Goal: Information Seeking & Learning: Learn about a topic

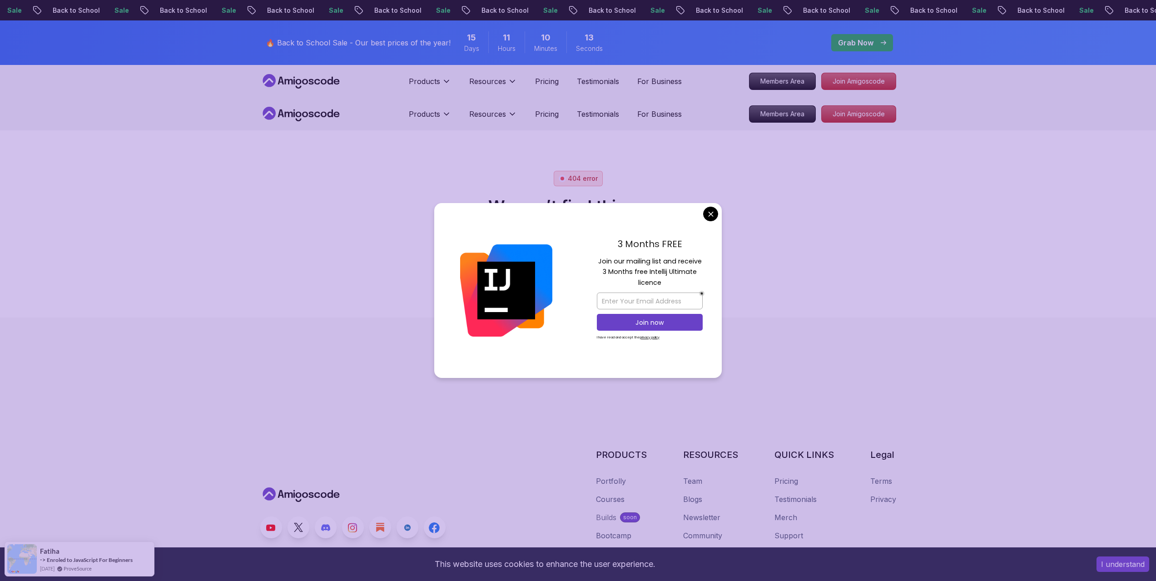
click at [711, 217] on body "Sale Back to School Sale Back to School Sale Back to School Sale Back to School…" at bounding box center [578, 560] width 1156 height 1121
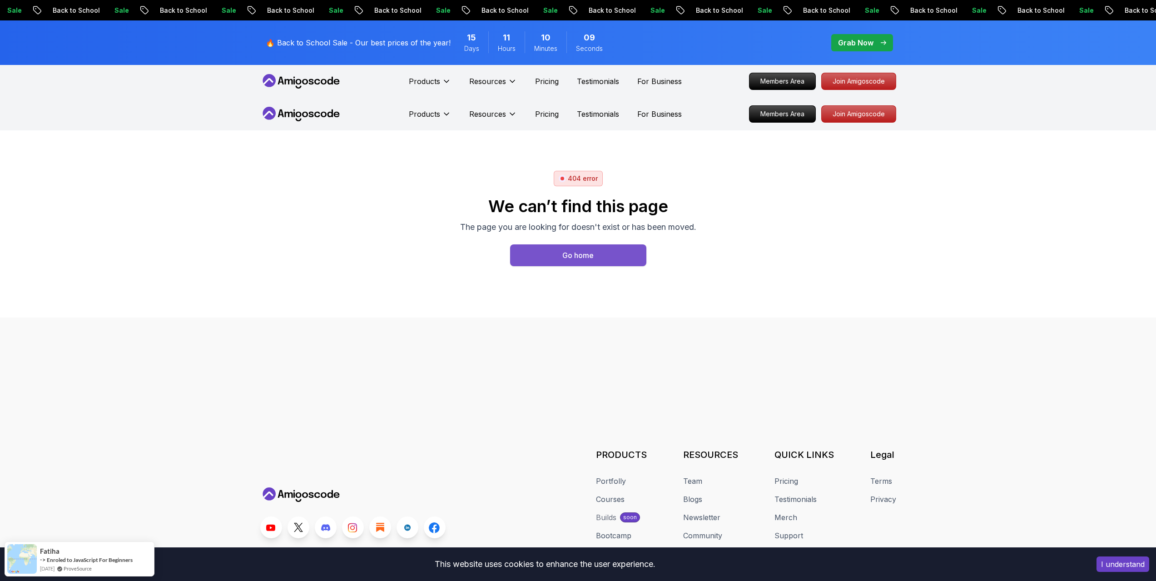
click at [569, 259] on div "Go home" at bounding box center [577, 255] width 31 height 11
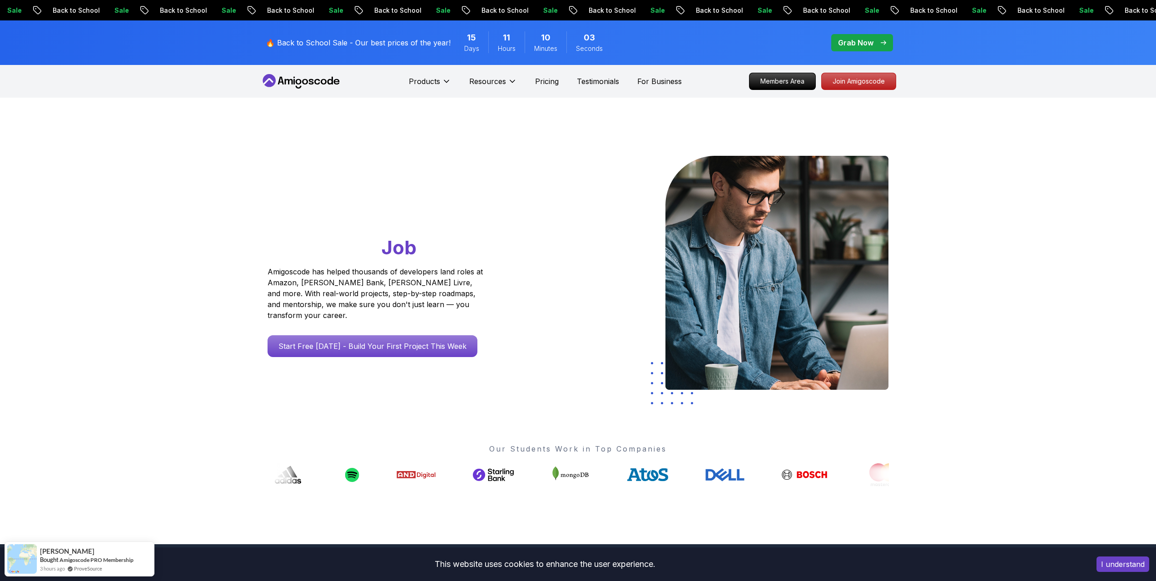
click at [302, 84] on icon at bounding box center [301, 81] width 82 height 15
click at [301, 74] on icon at bounding box center [301, 81] width 82 height 15
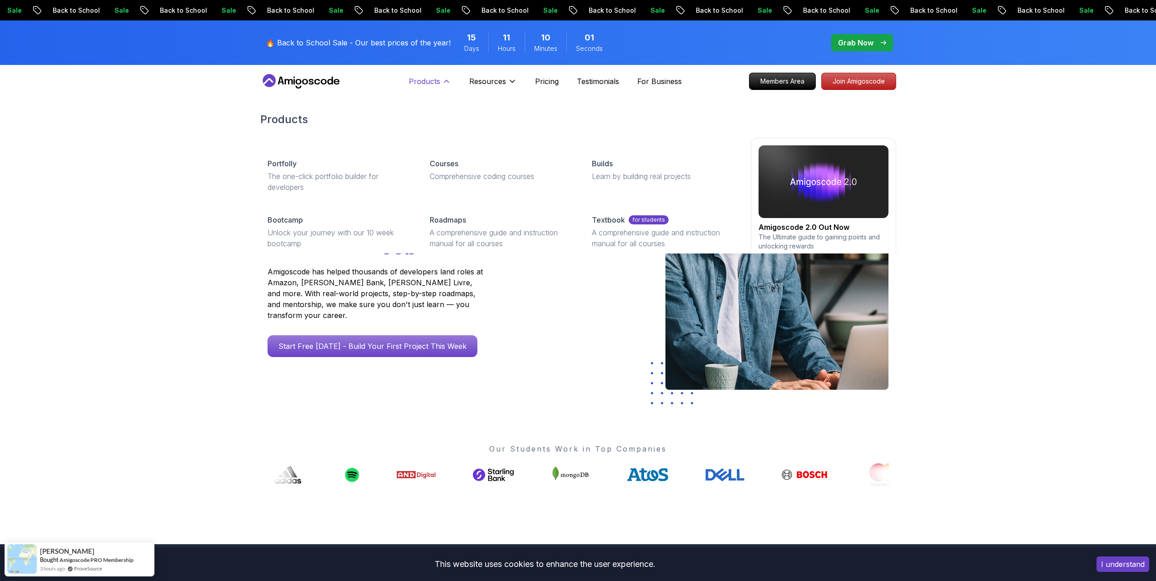
click at [440, 80] on button "Products" at bounding box center [430, 85] width 42 height 18
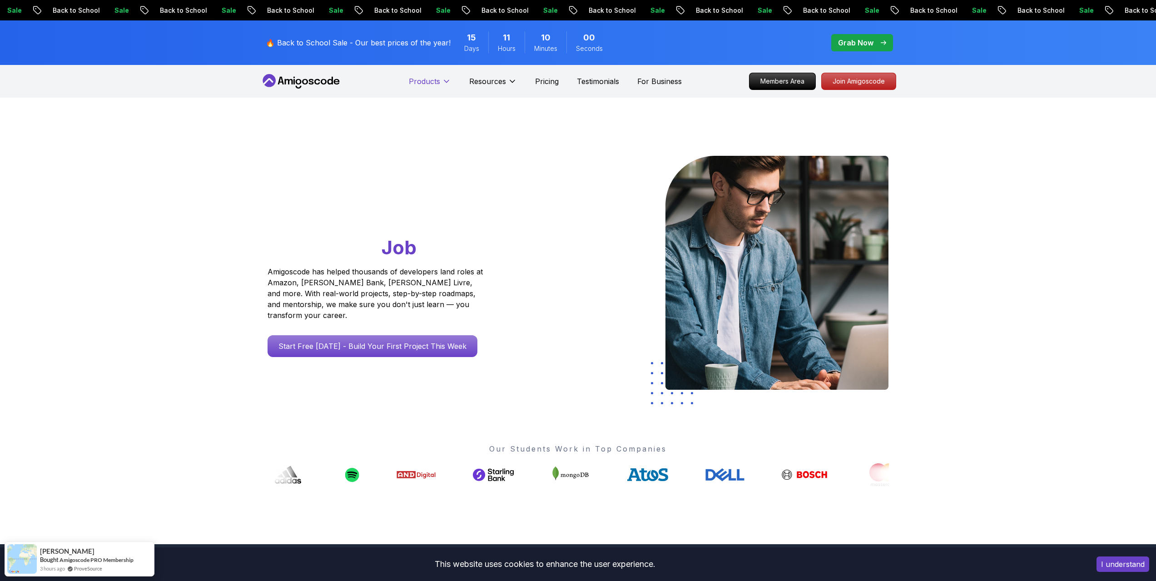
click at [440, 80] on button "Products" at bounding box center [430, 85] width 42 height 18
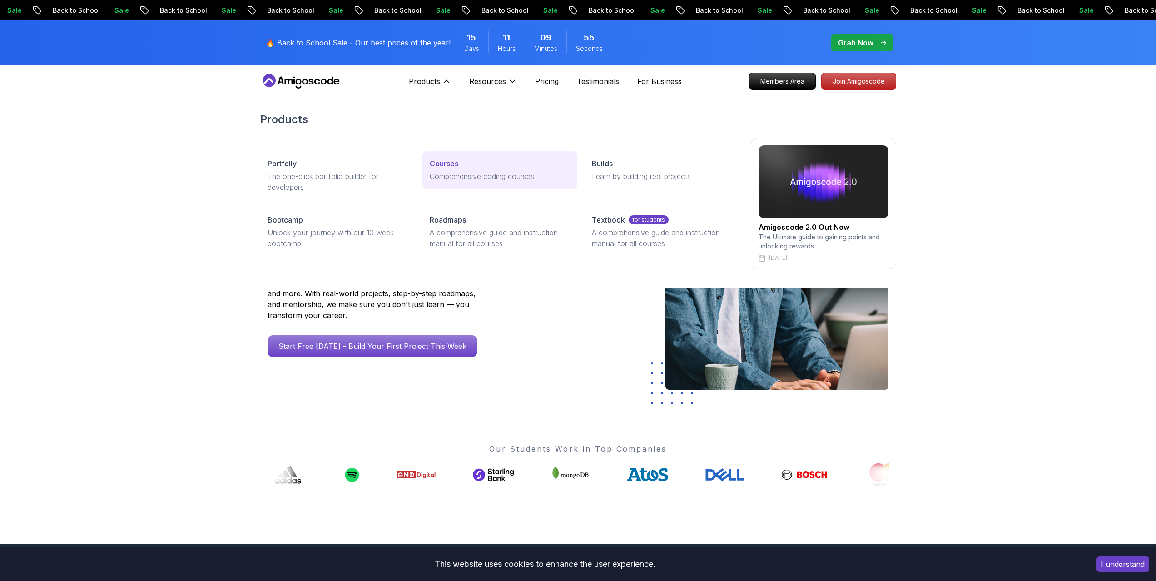
click at [435, 161] on p "Courses" at bounding box center [444, 163] width 29 height 11
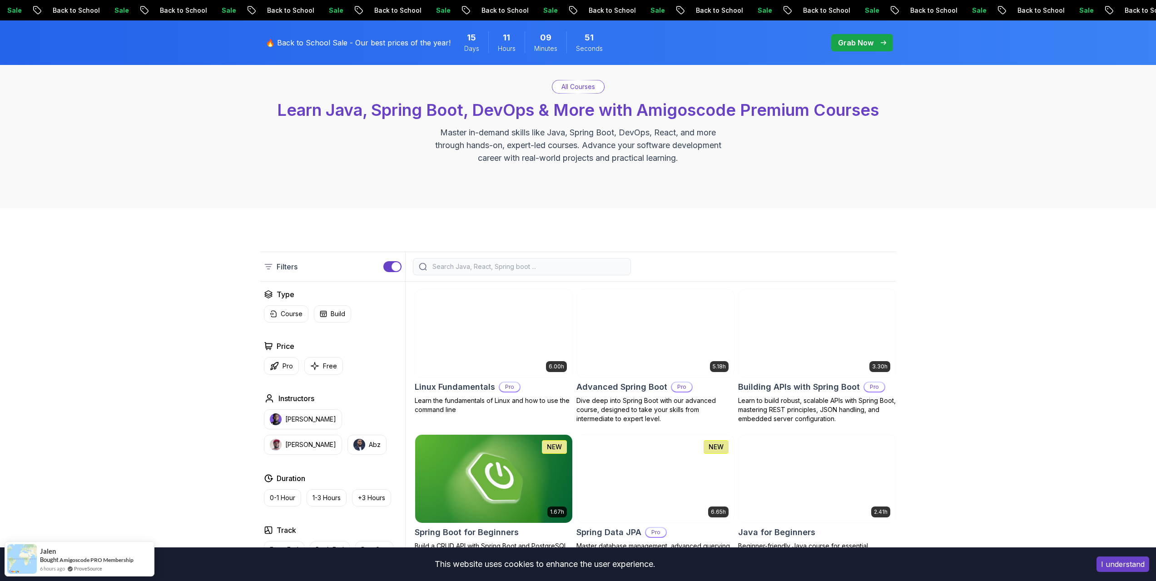
scroll to position [45, 0]
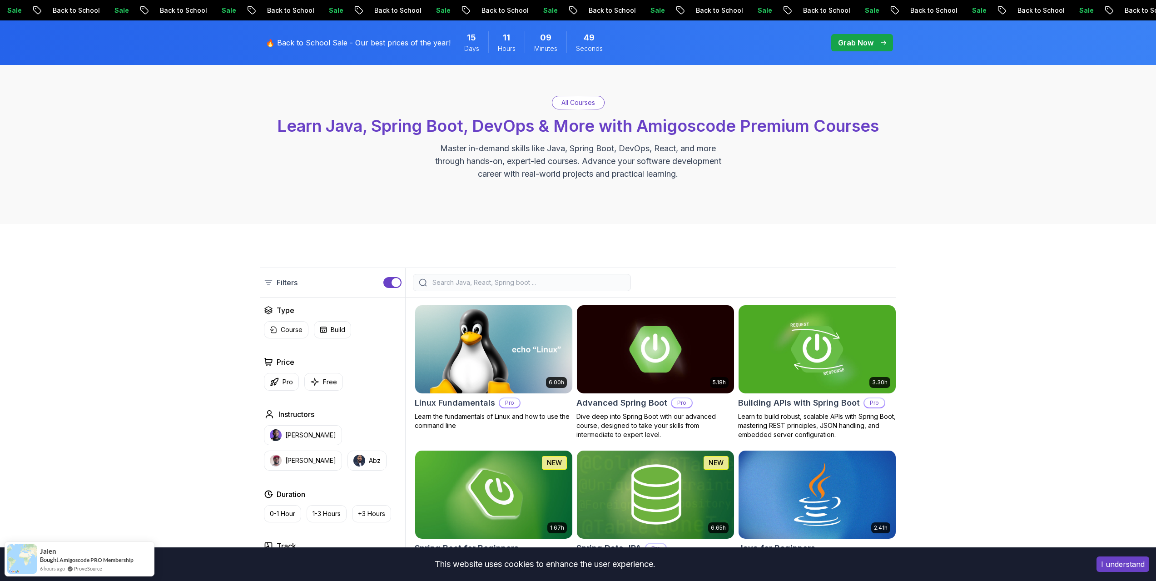
click at [390, 282] on button "button" at bounding box center [392, 282] width 18 height 11
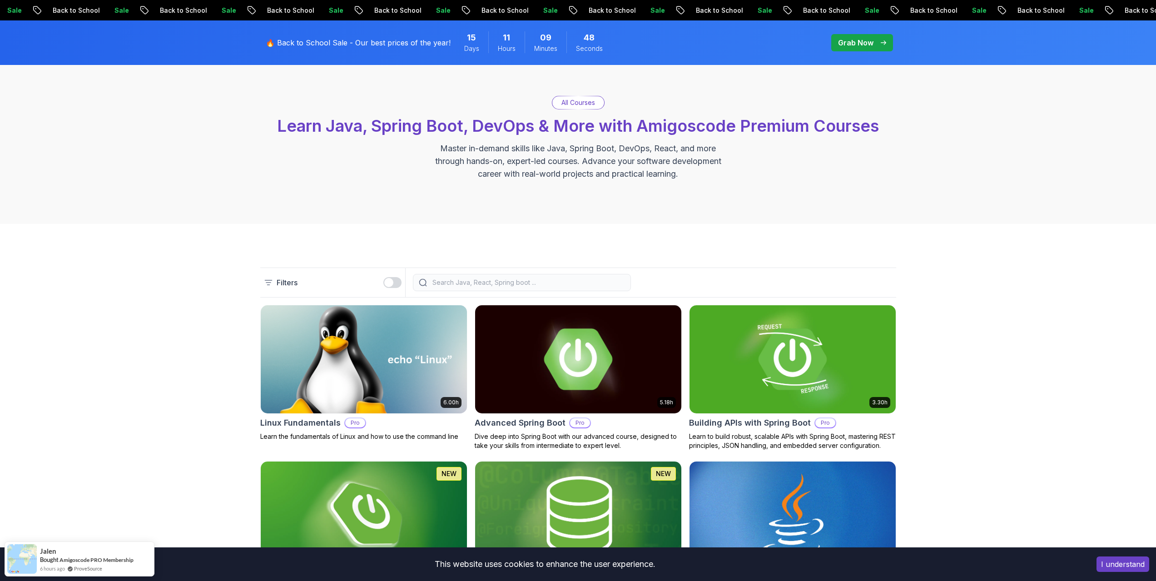
click at [390, 282] on div "button" at bounding box center [388, 282] width 9 height 9
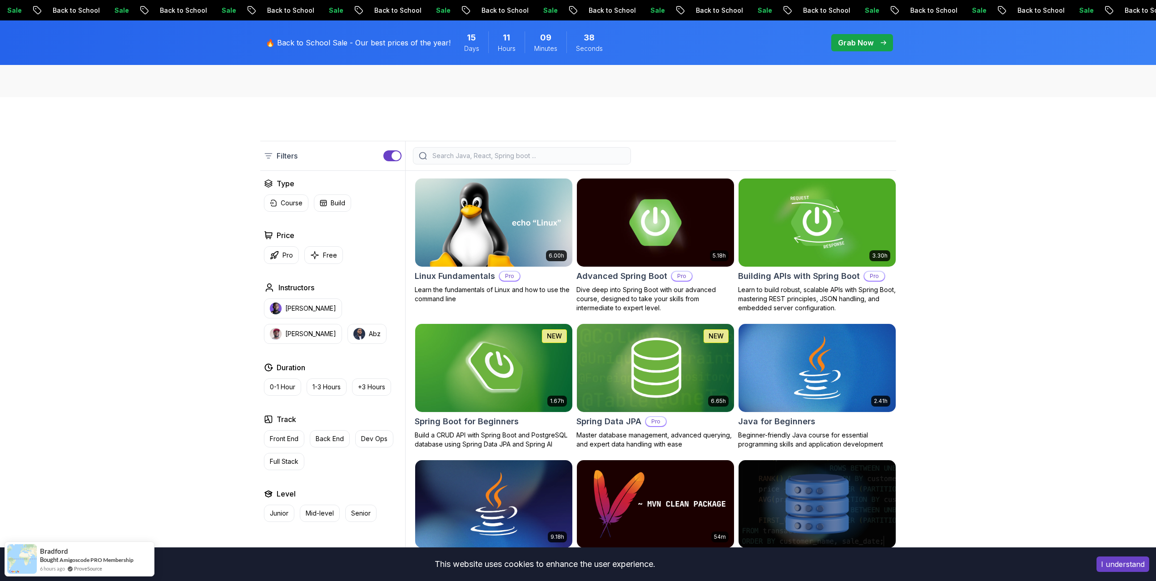
scroll to position [136, 0]
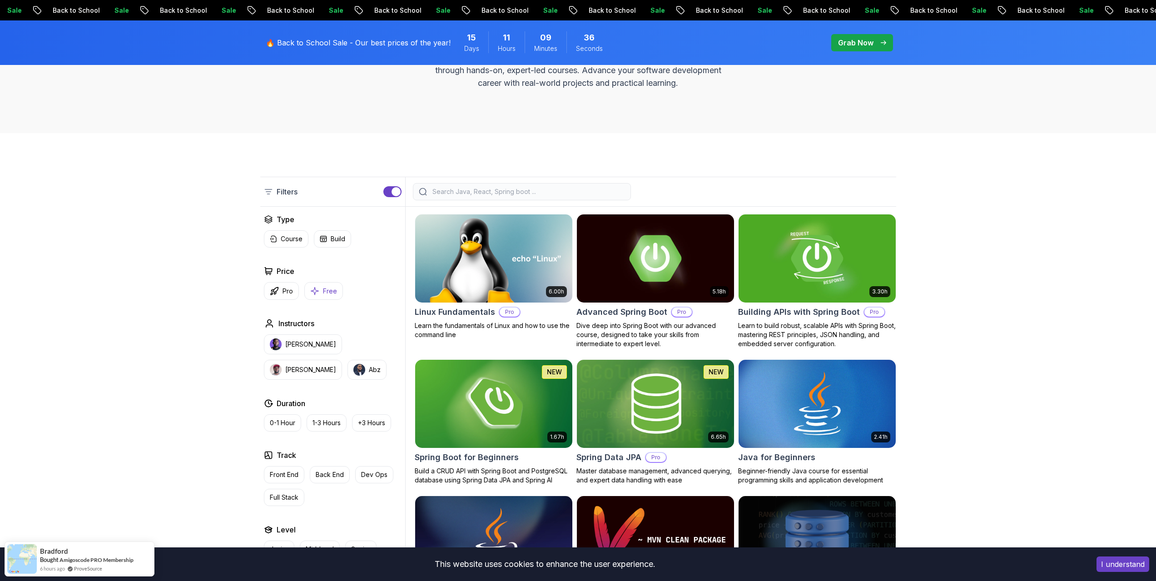
click at [330, 287] on p "Free" at bounding box center [330, 291] width 14 height 9
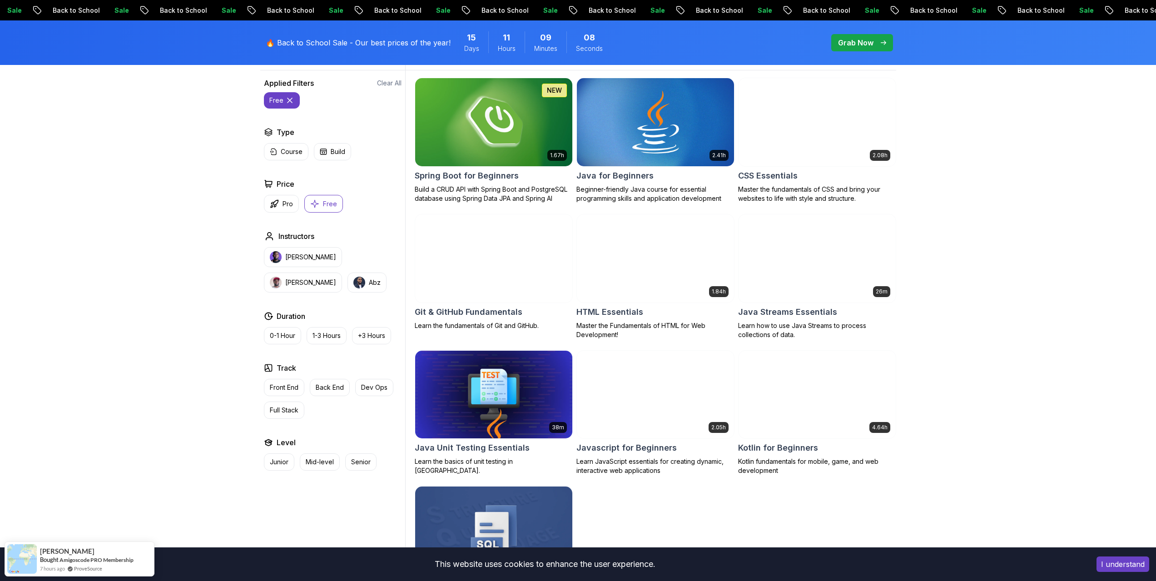
scroll to position [227, 0]
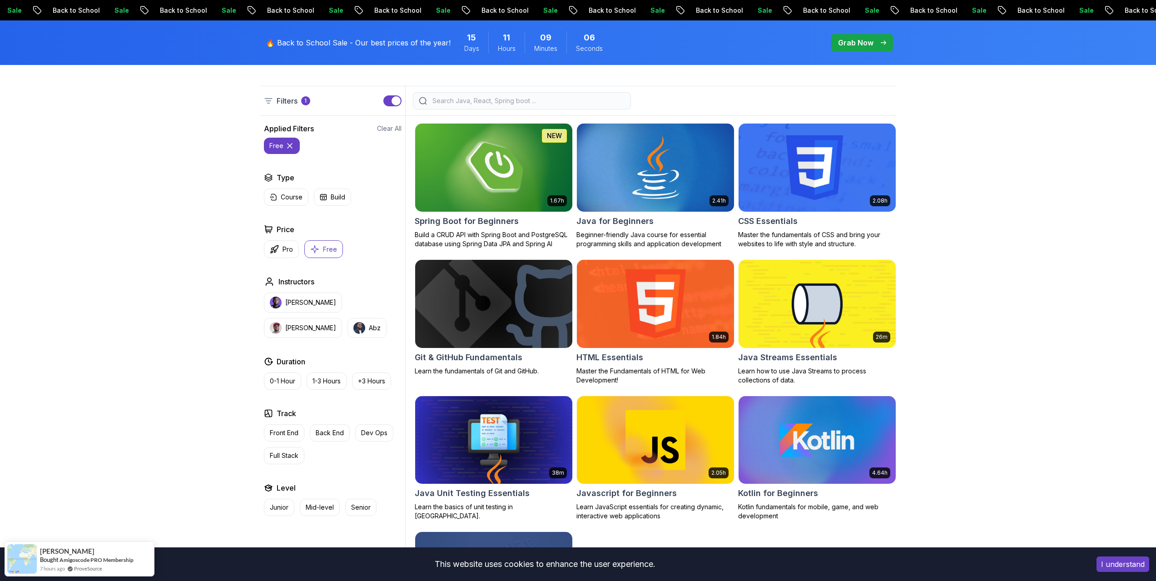
click at [762, 298] on img at bounding box center [816, 303] width 165 height 92
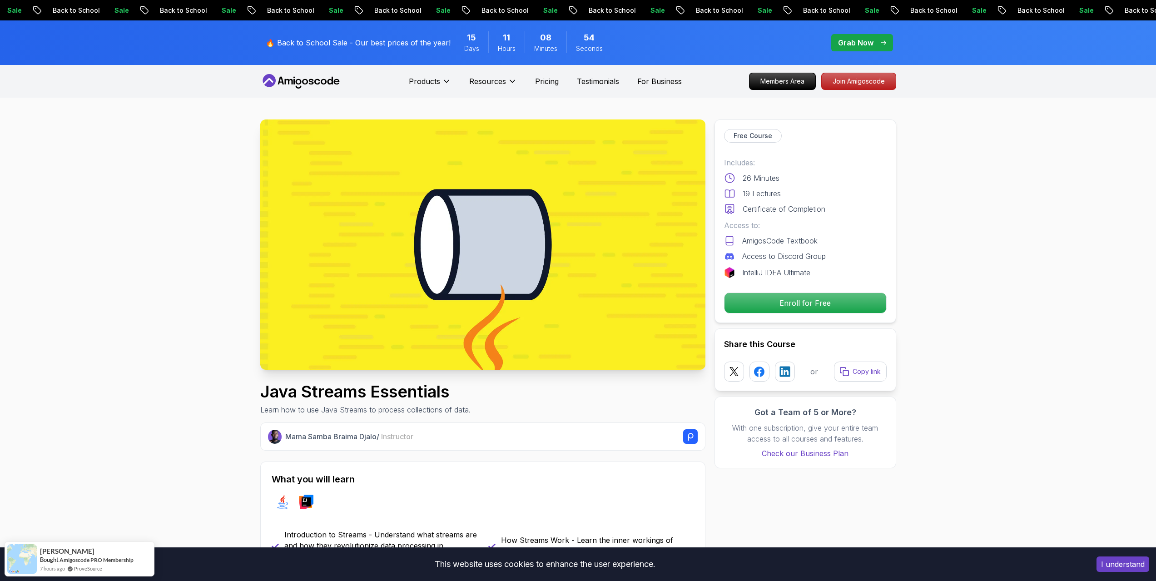
click at [675, 8] on icon "pre-order" at bounding box center [679, 10] width 9 height 10
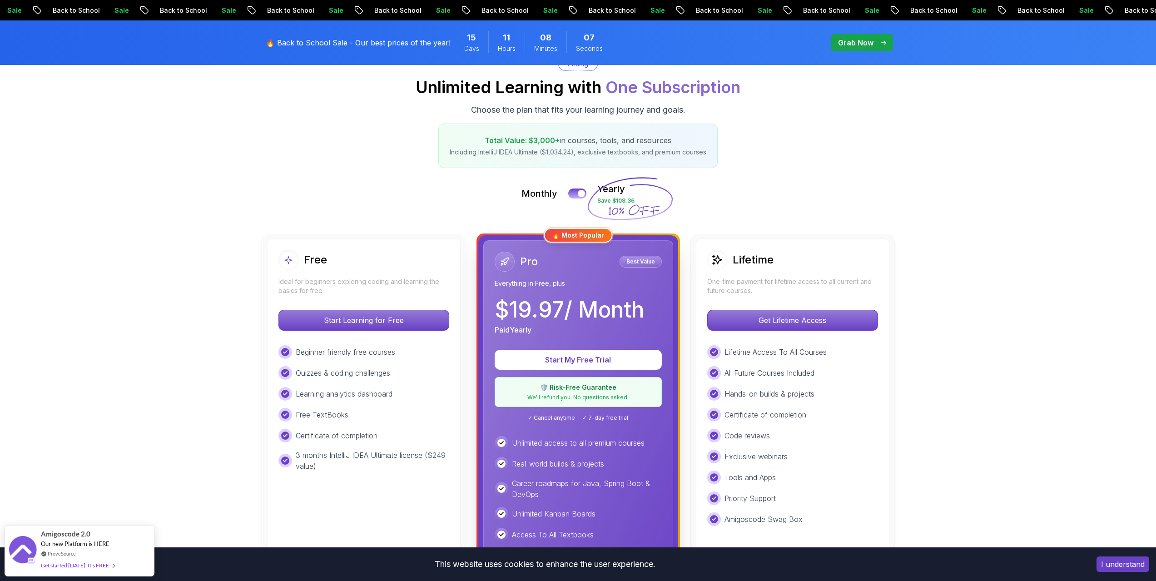
scroll to position [91, 0]
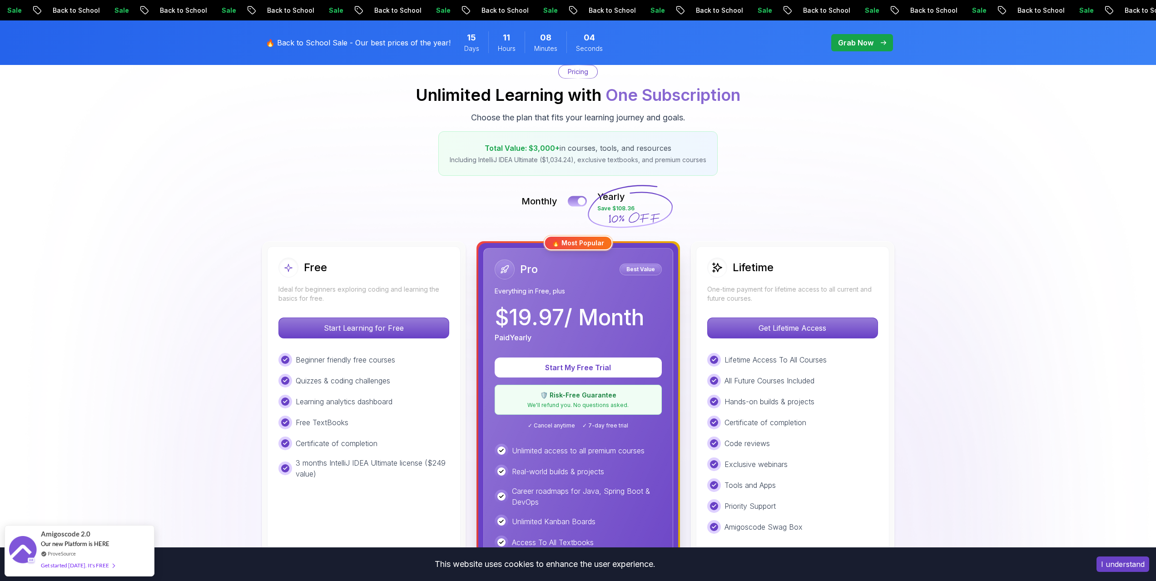
click at [579, 199] on div at bounding box center [582, 202] width 8 height 8
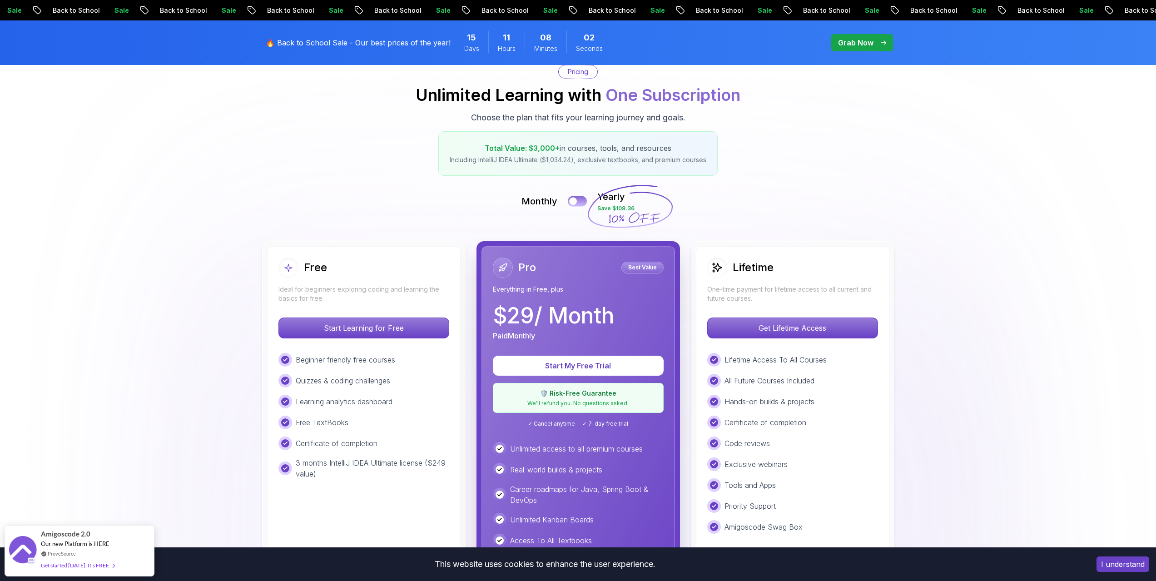
click at [579, 199] on button at bounding box center [577, 201] width 19 height 10
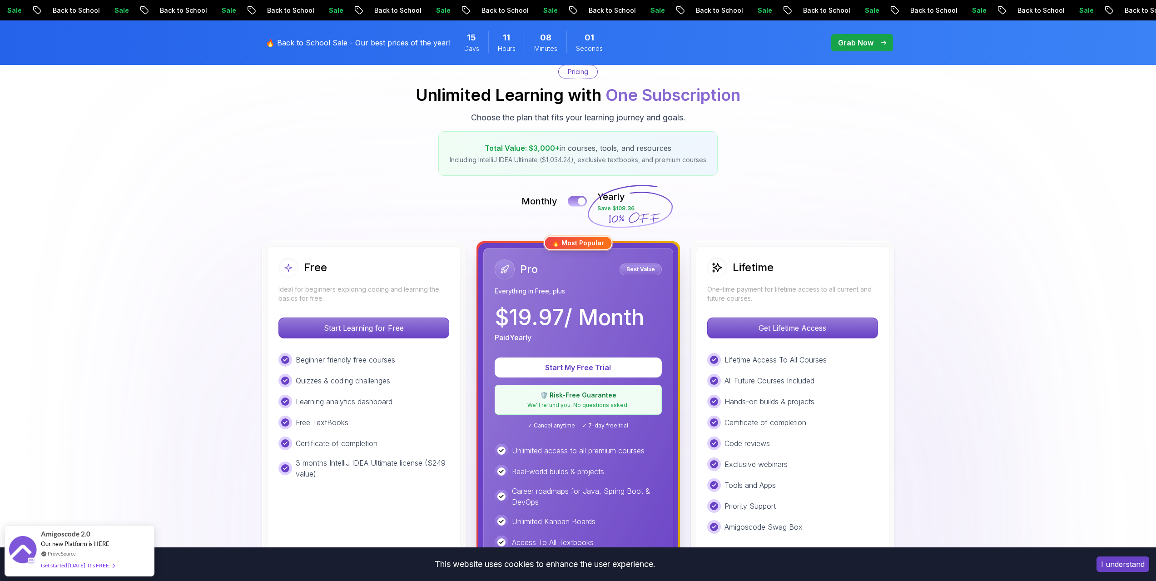
click at [579, 199] on div at bounding box center [582, 202] width 8 height 8
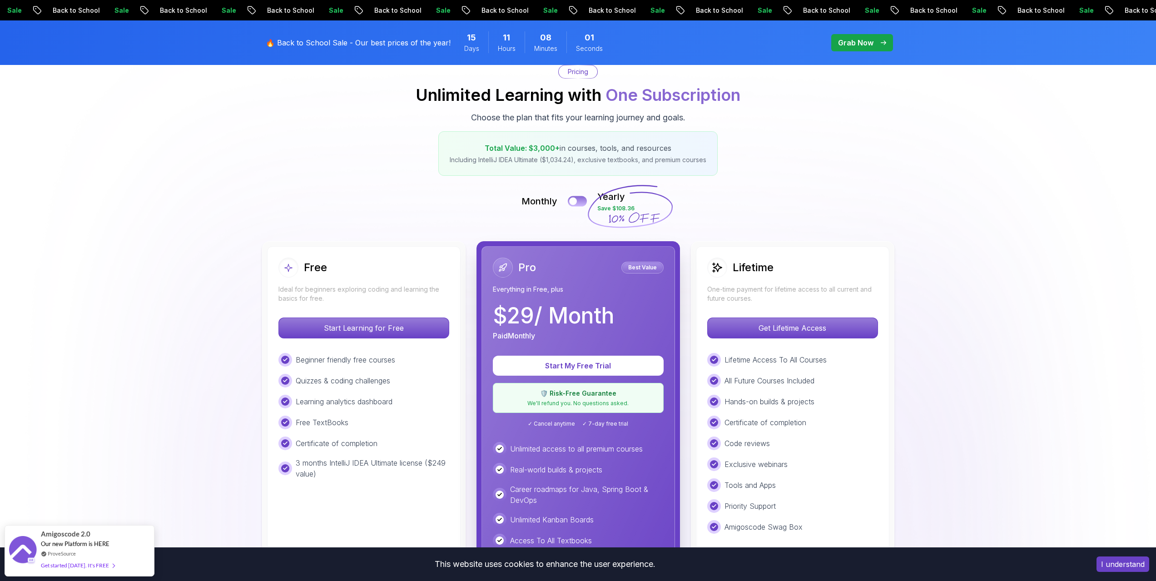
click at [579, 199] on button at bounding box center [577, 201] width 19 height 10
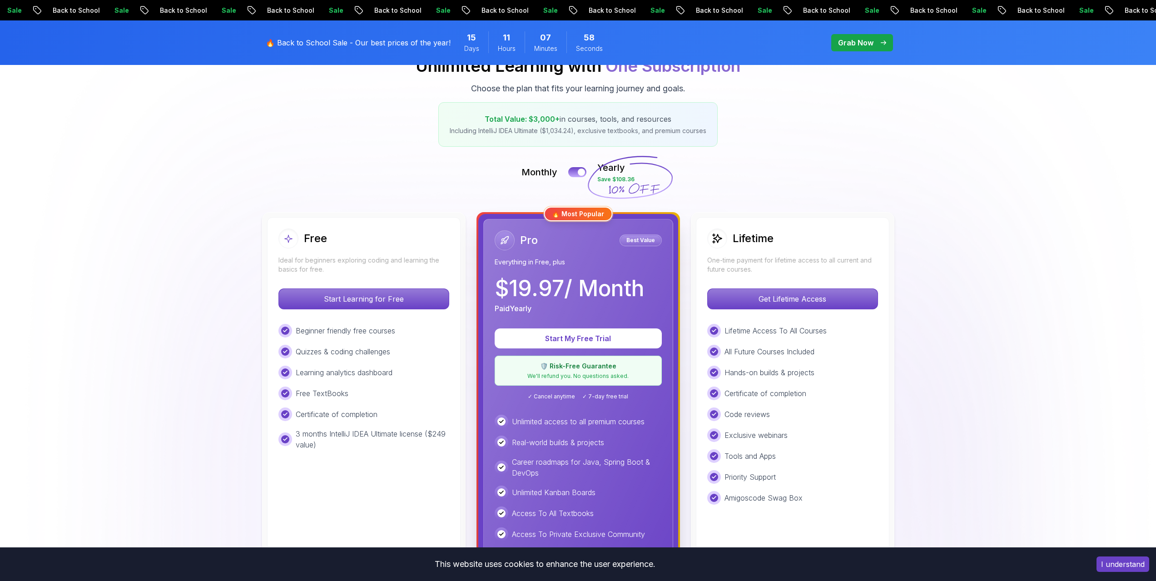
scroll to position [136, 0]
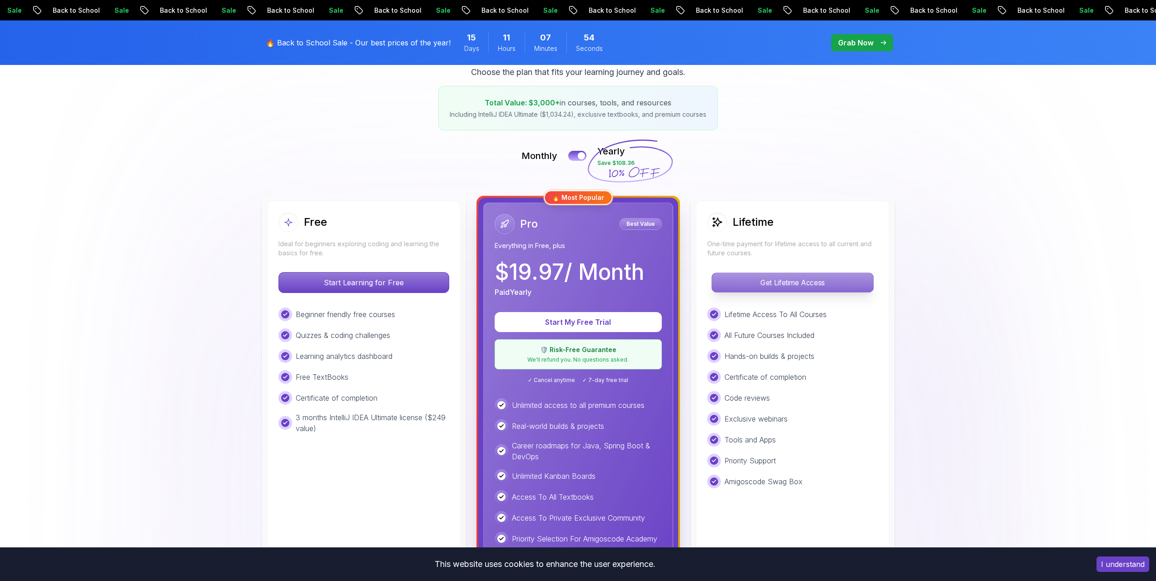
click at [752, 286] on p "Get Lifetime Access" at bounding box center [792, 282] width 161 height 19
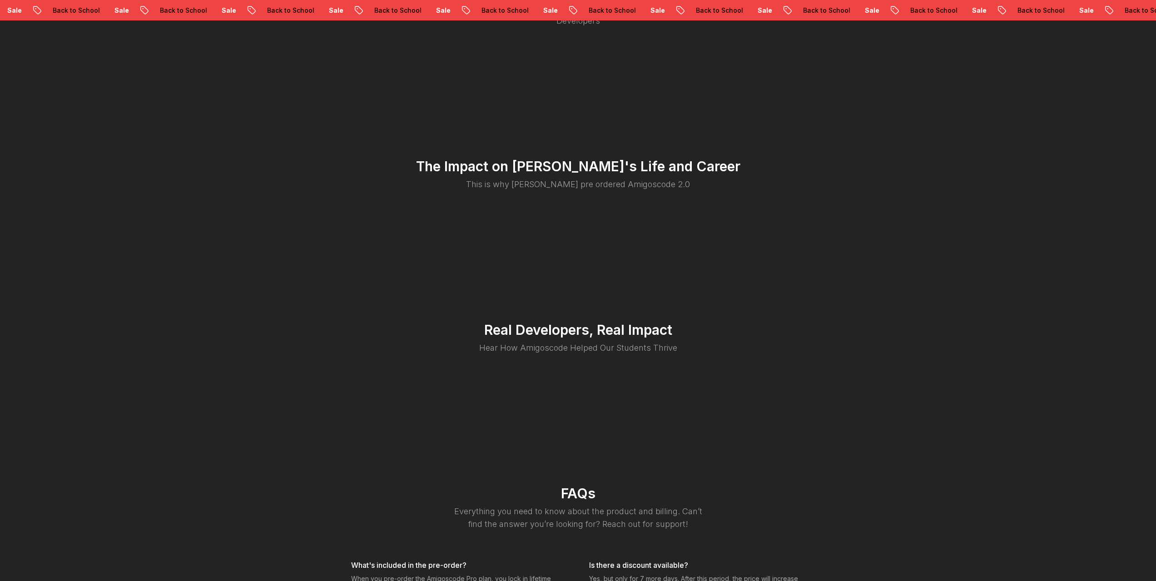
scroll to position [1862, 0]
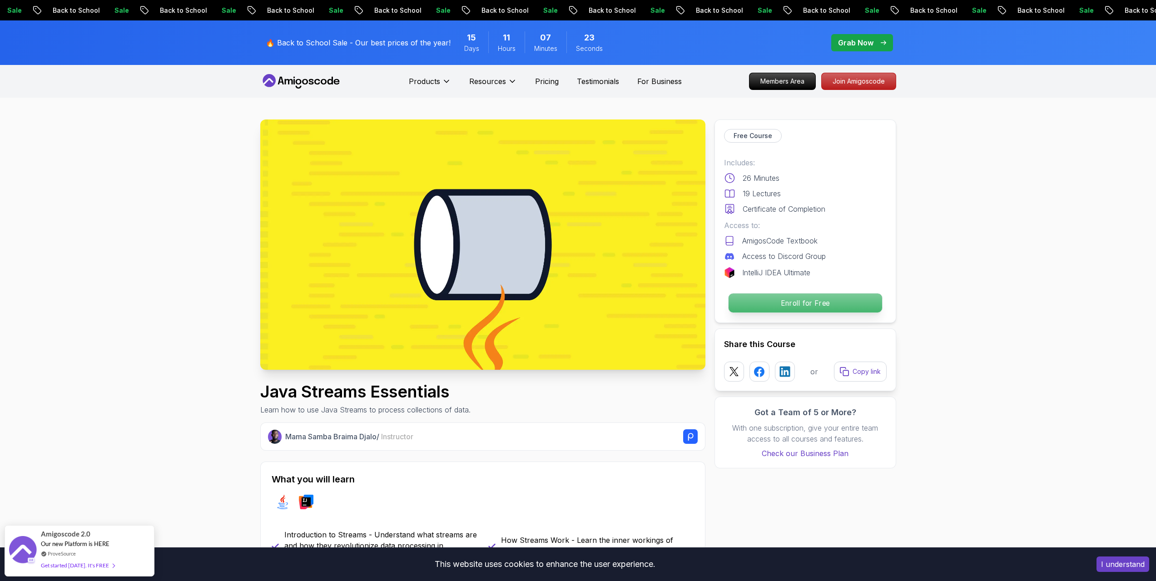
click at [778, 307] on p "Enroll for Free" at bounding box center [804, 302] width 153 height 19
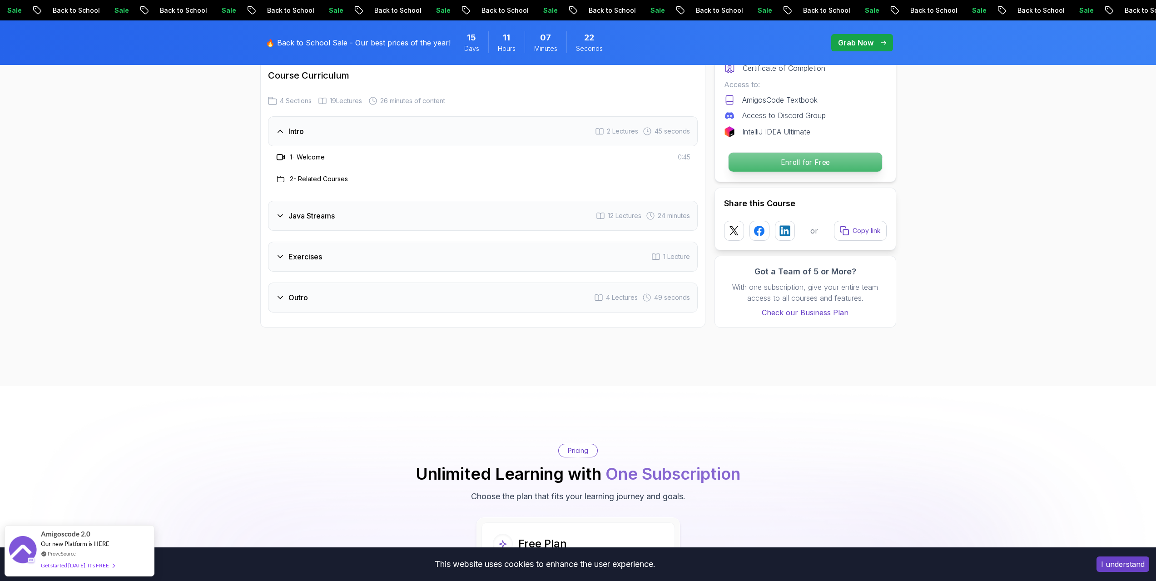
scroll to position [1561, 0]
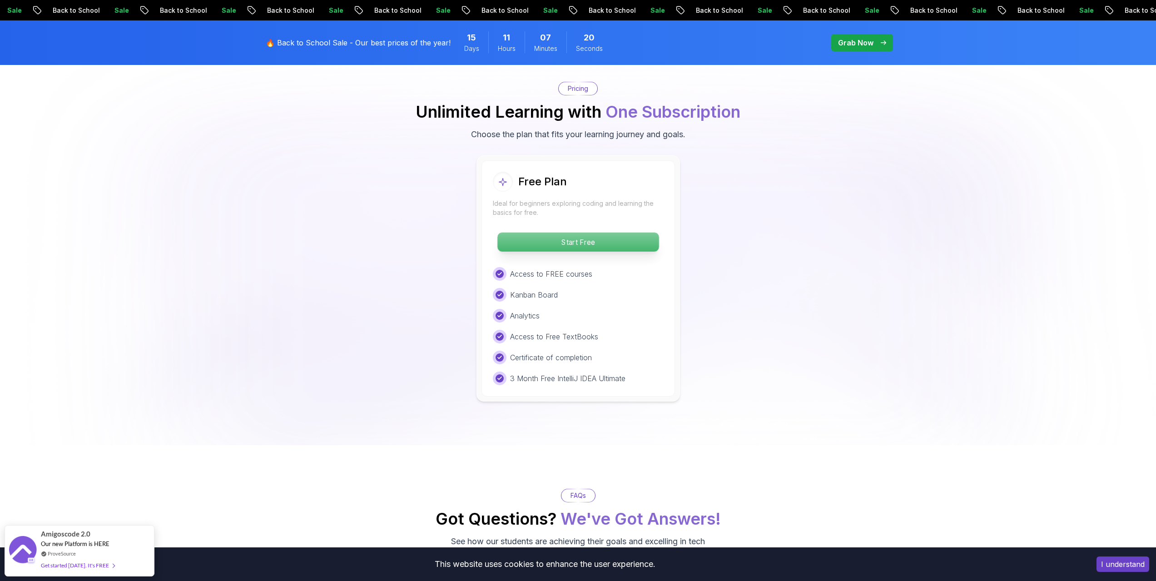
click at [581, 233] on p "Start Free" at bounding box center [577, 242] width 161 height 19
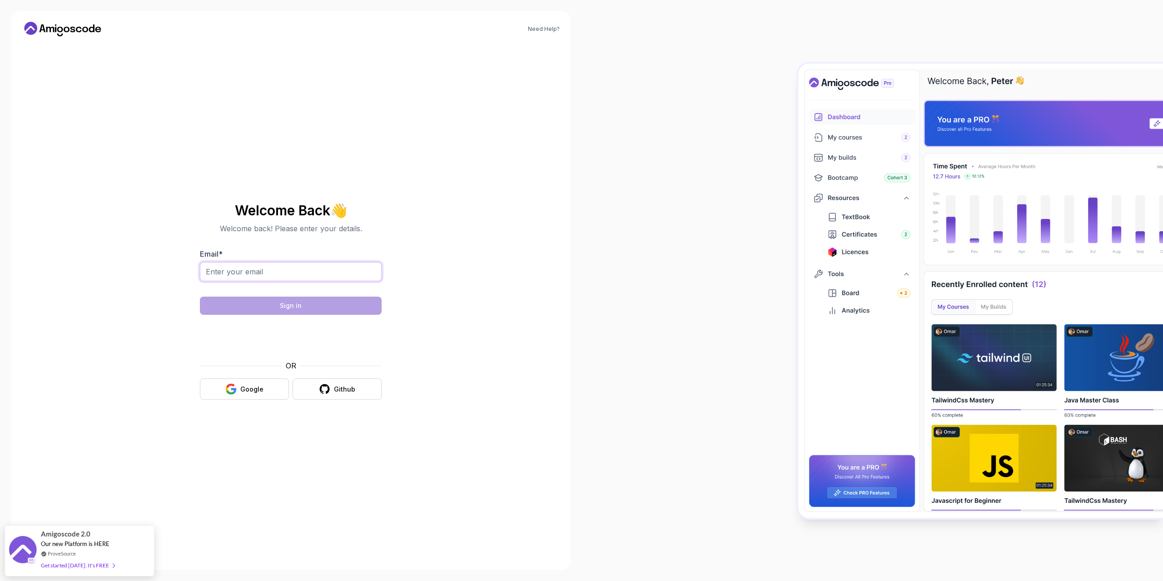
click at [294, 267] on input "Email *" at bounding box center [291, 271] width 182 height 19
type input "[EMAIL_ADDRESS][DOMAIN_NAME]"
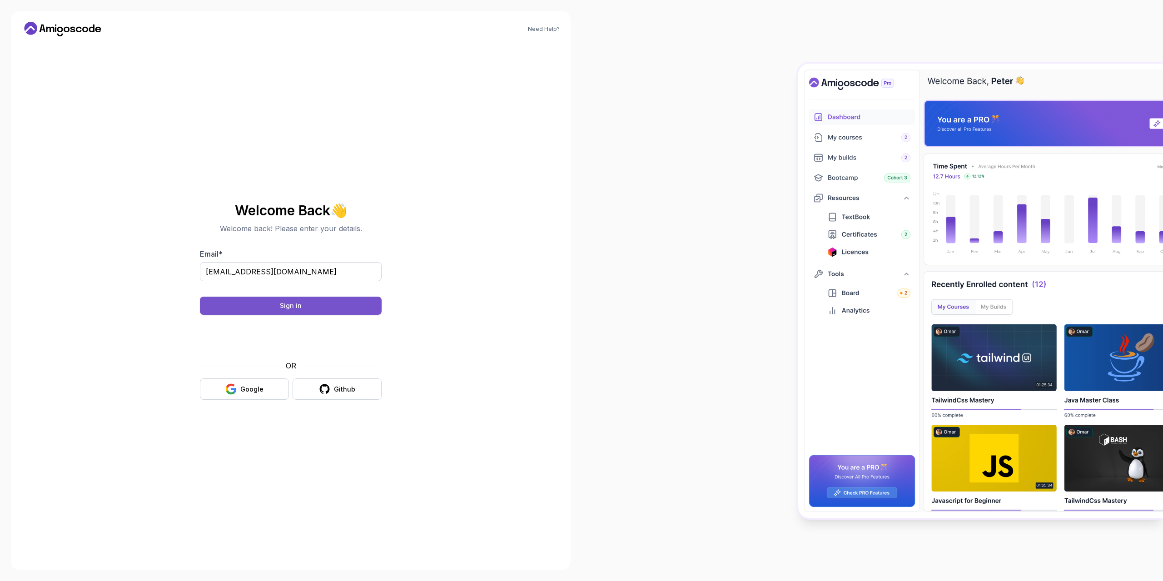
click at [305, 310] on button "Sign in" at bounding box center [291, 306] width 182 height 18
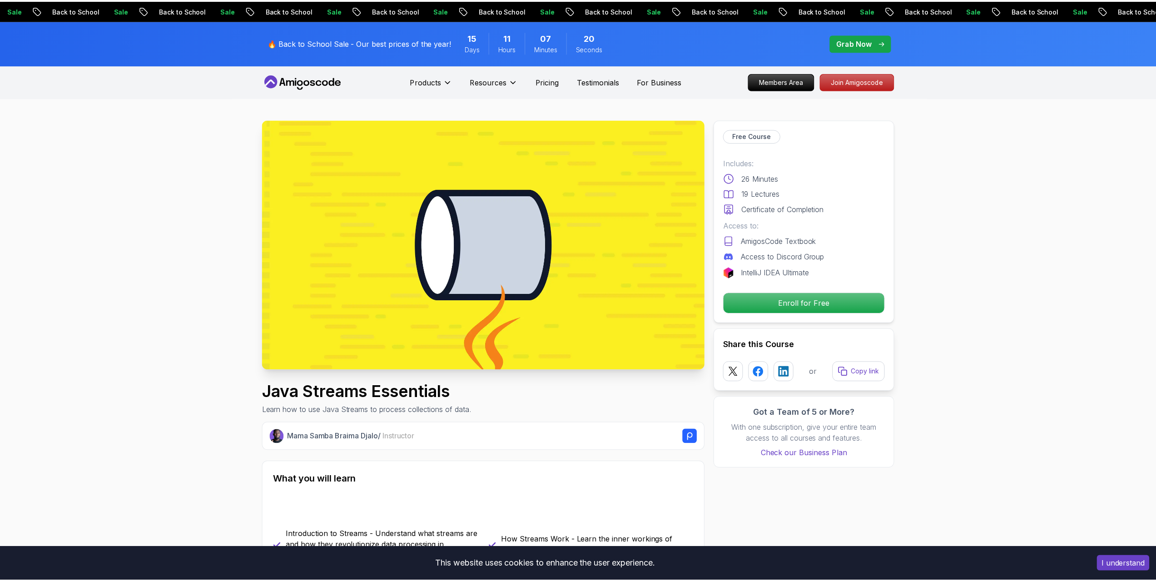
scroll to position [1, 0]
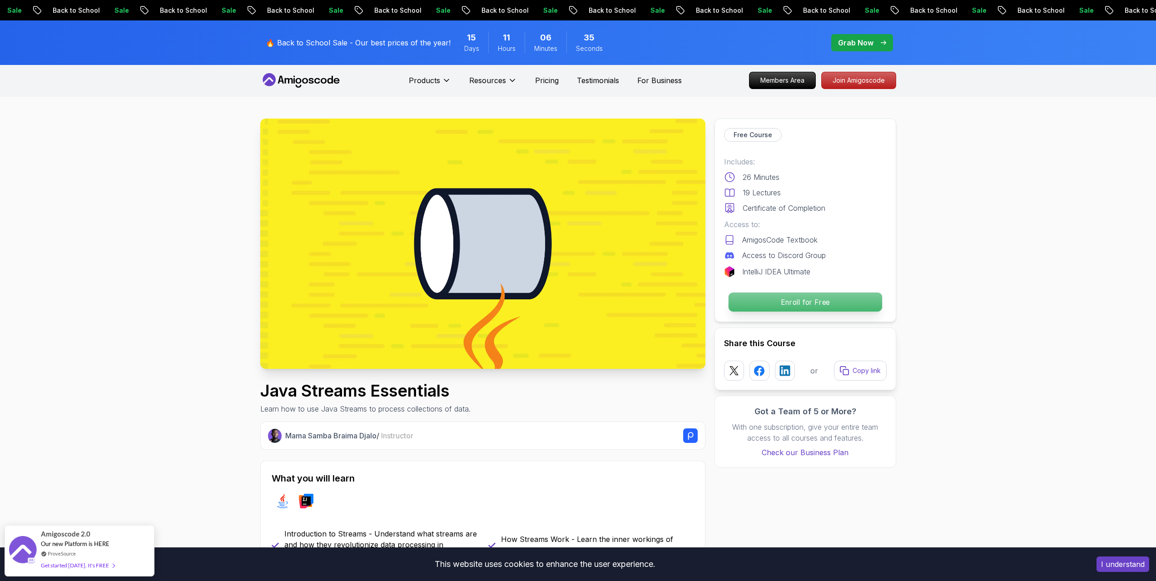
click at [797, 298] on p "Enroll for Free" at bounding box center [804, 301] width 153 height 19
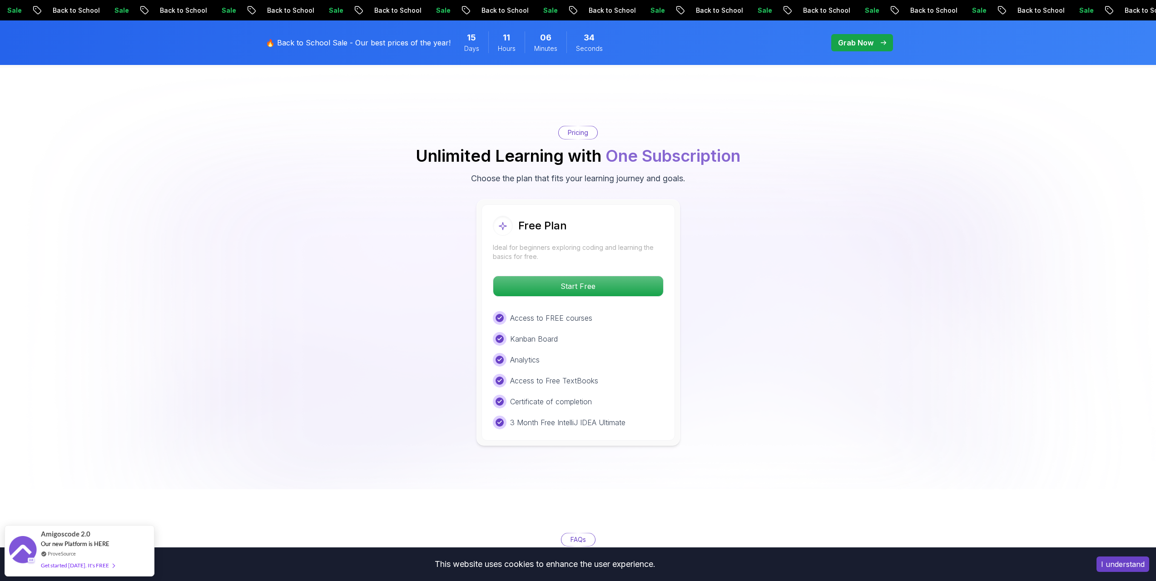
scroll to position [1561, 0]
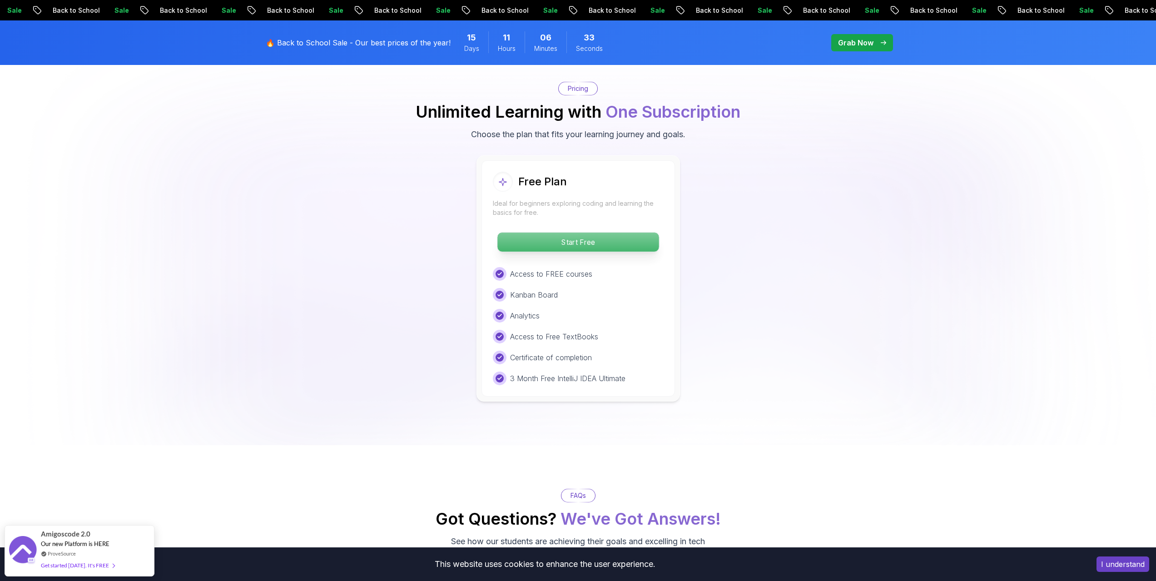
click at [541, 233] on p "Start Free" at bounding box center [577, 242] width 161 height 19
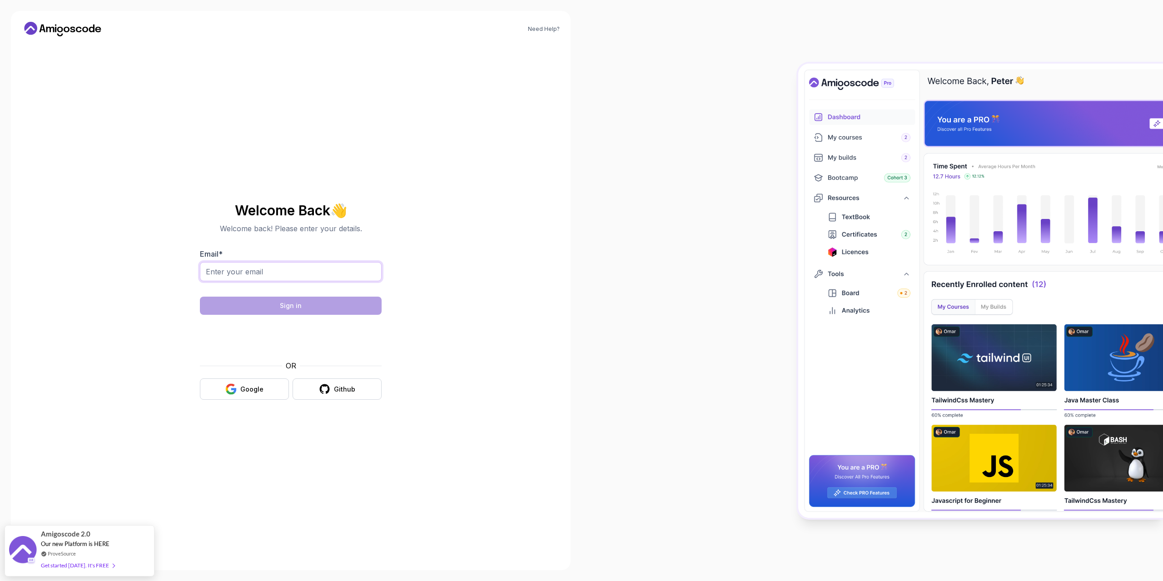
click at [346, 268] on input "Email *" at bounding box center [291, 271] width 182 height 19
type input "samandarshodmonov1998@mail.ru"
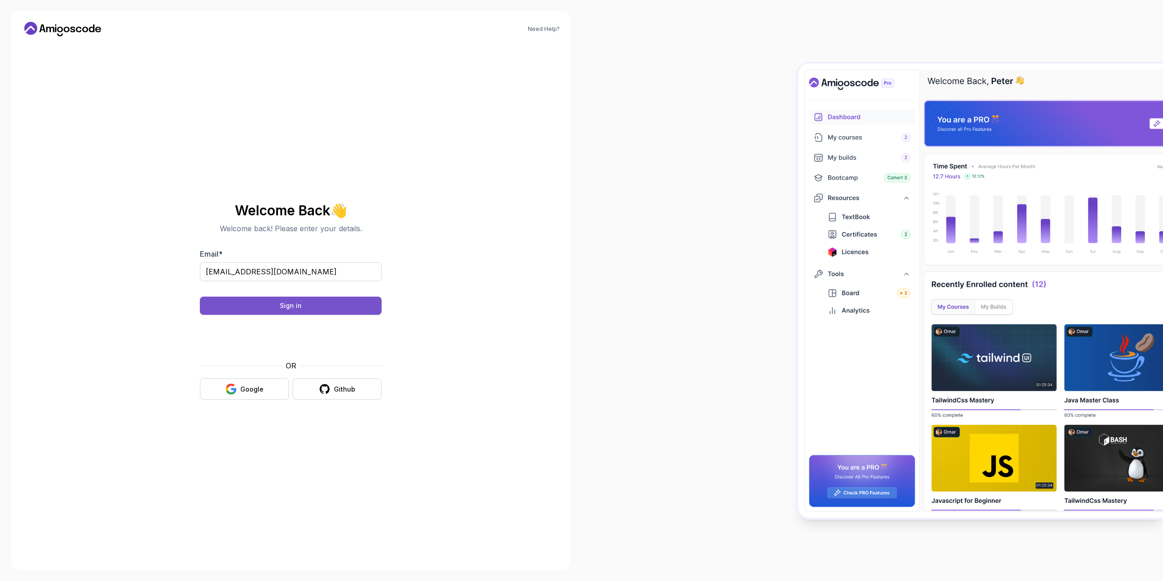
click at [282, 309] on div "Sign in" at bounding box center [291, 305] width 22 height 9
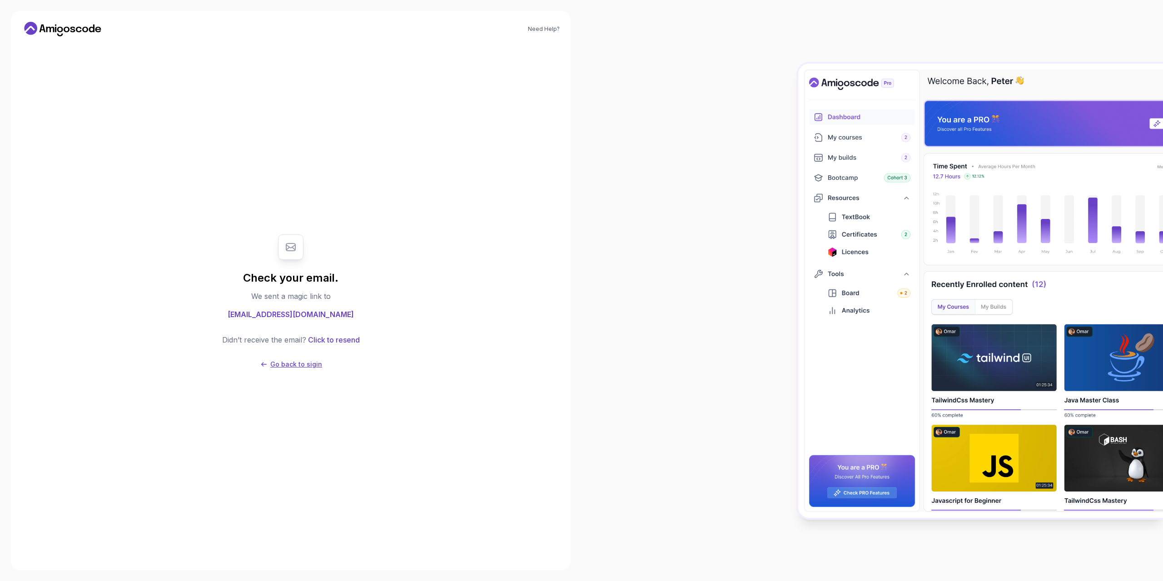
click at [284, 368] on p "Go back to sigin" at bounding box center [296, 364] width 52 height 9
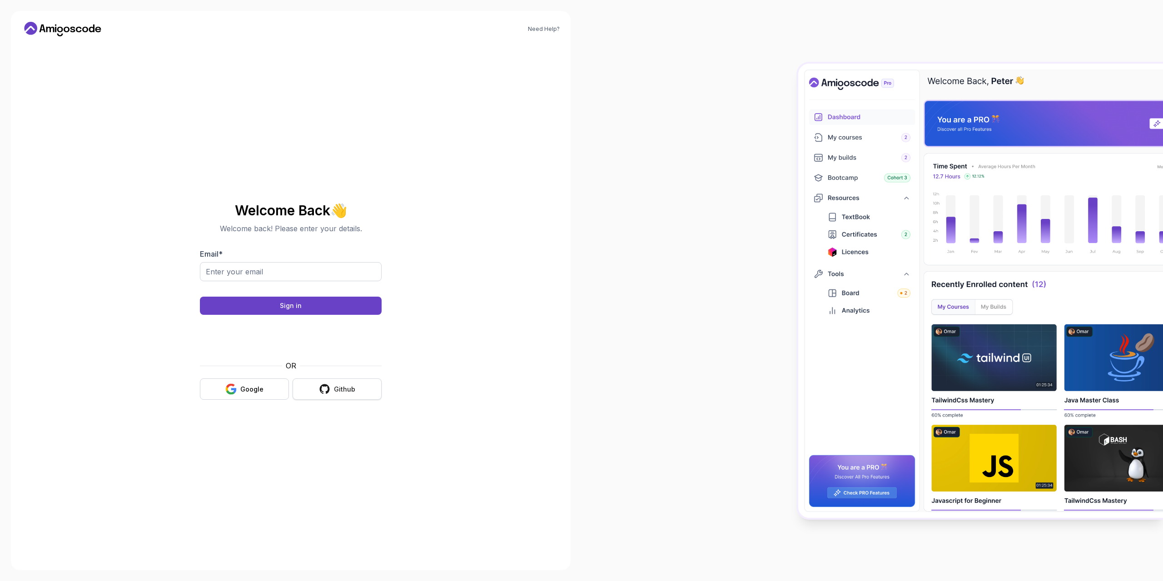
click at [343, 387] on div "Github" at bounding box center [344, 389] width 21 height 9
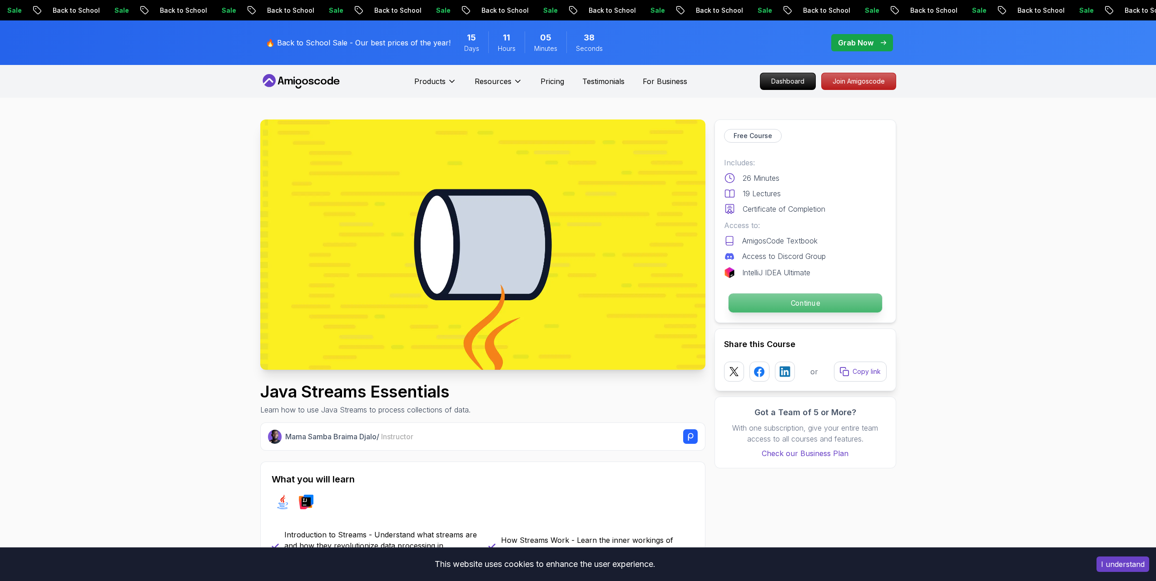
click at [802, 307] on p "Continue" at bounding box center [804, 302] width 153 height 19
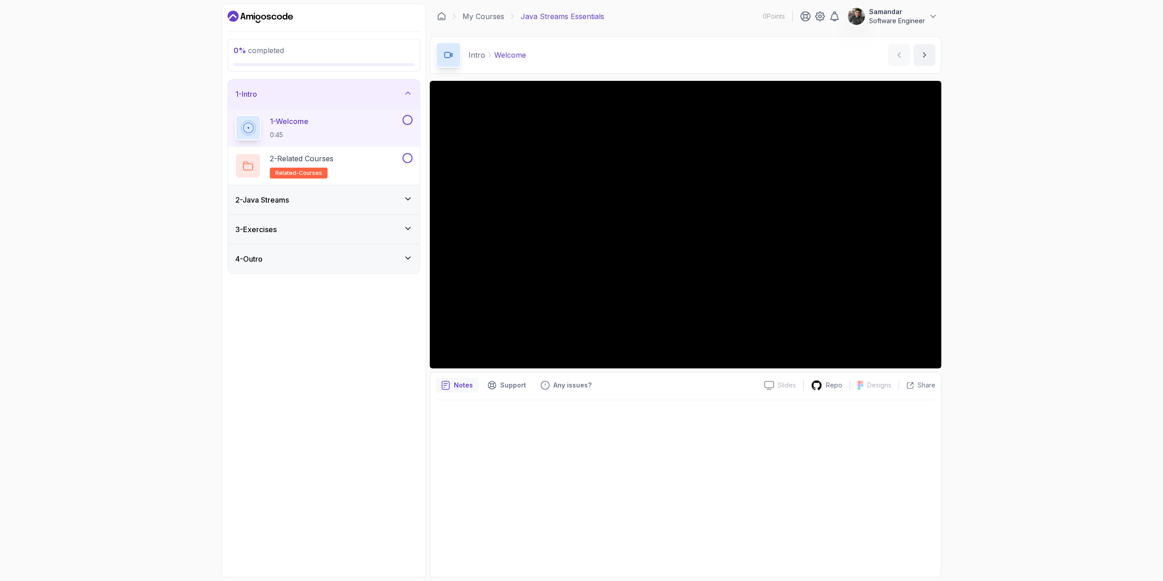
click at [407, 202] on icon at bounding box center [407, 198] width 9 height 9
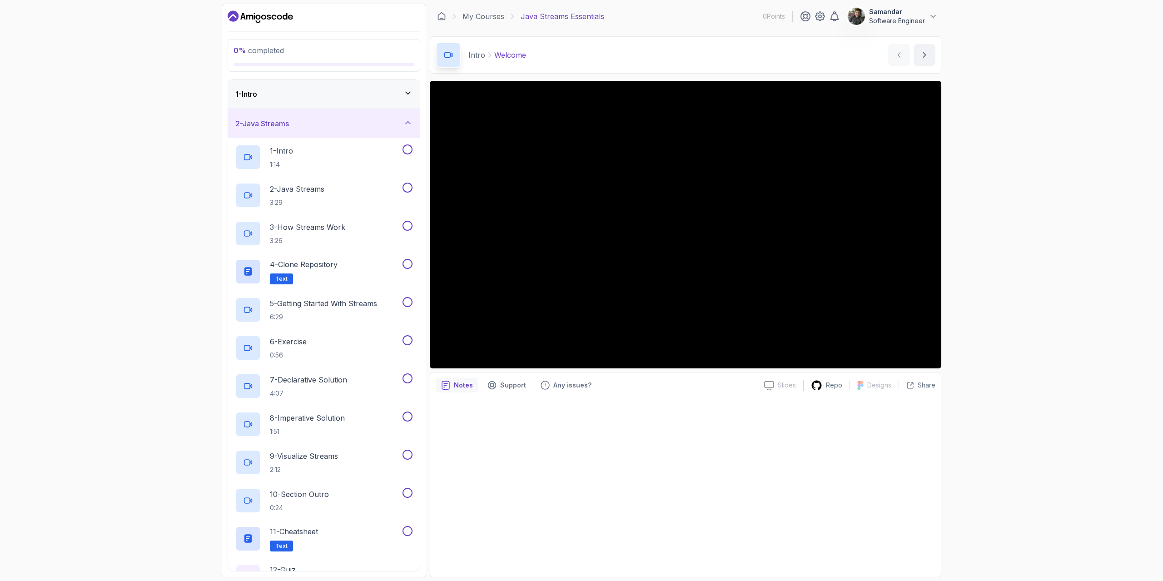
click at [410, 123] on icon at bounding box center [408, 122] width 5 height 2
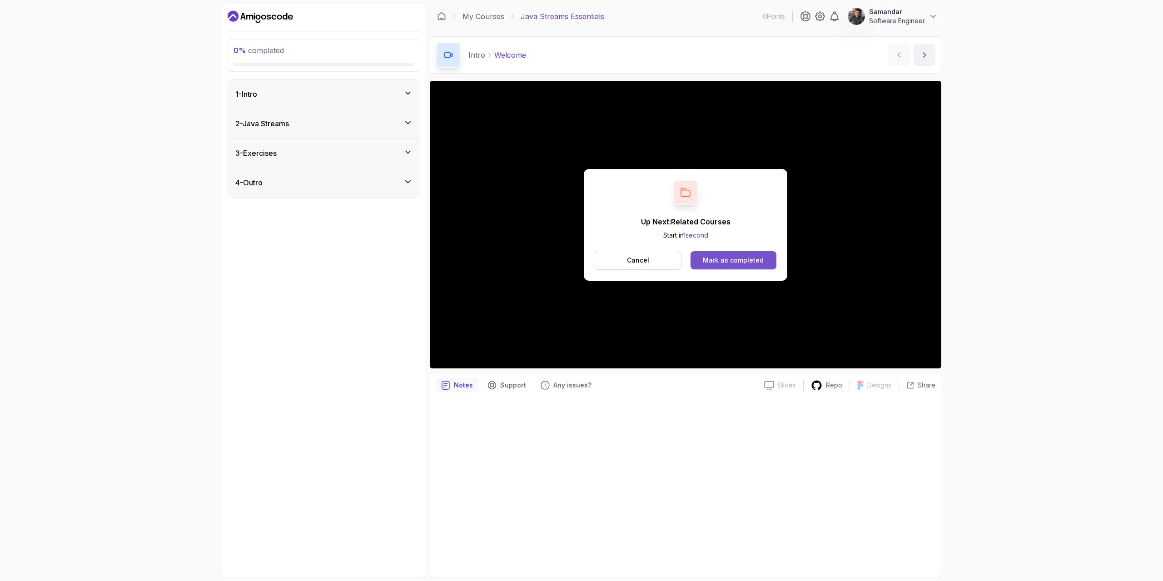
click at [714, 259] on div "Mark as completed" at bounding box center [733, 260] width 61 height 9
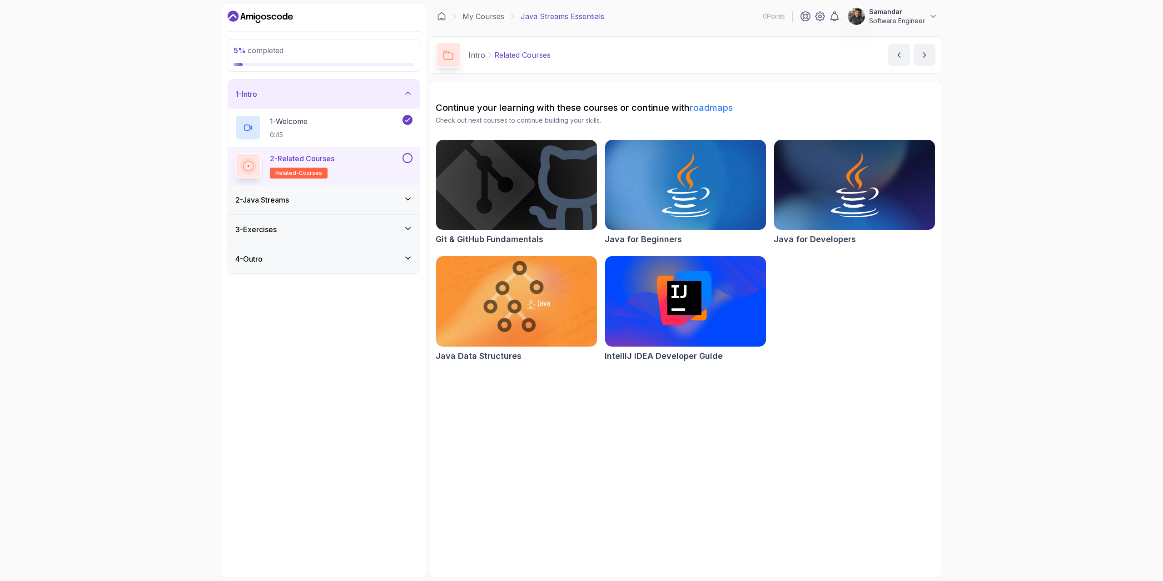
click at [353, 171] on div "2 - Related Courses related-courses" at bounding box center [317, 165] width 165 height 25
click at [358, 164] on div "2 - Related Courses related-courses" at bounding box center [317, 165] width 165 height 25
click at [255, 167] on icon at bounding box center [248, 165] width 15 height 15
click at [408, 158] on button at bounding box center [407, 158] width 10 height 10
click at [404, 199] on icon at bounding box center [407, 198] width 9 height 9
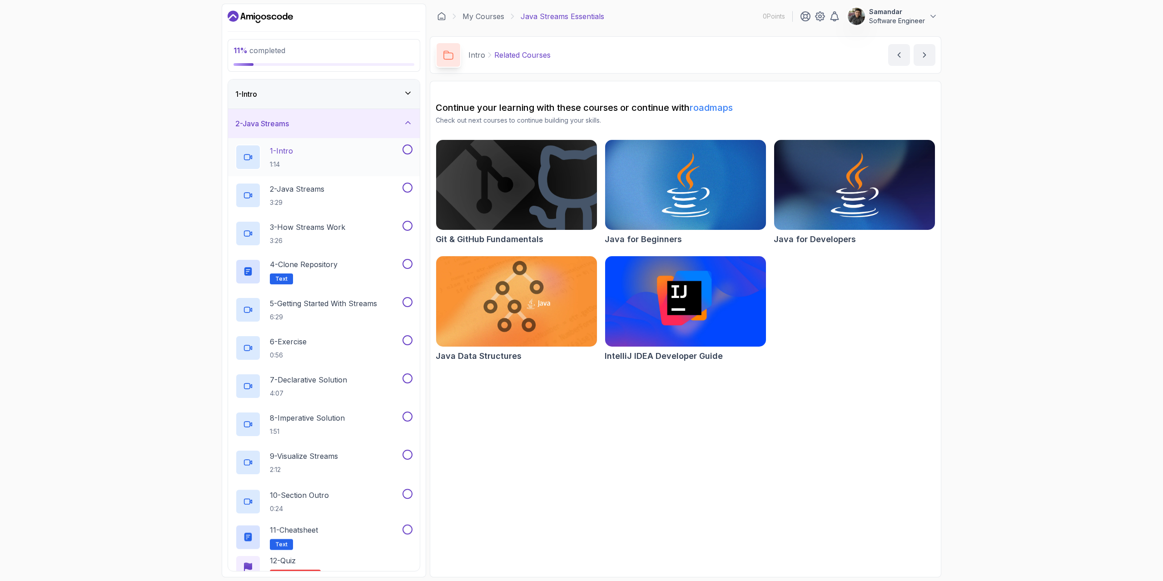
click at [308, 154] on div "1 - Intro 1:14" at bounding box center [317, 156] width 165 height 25
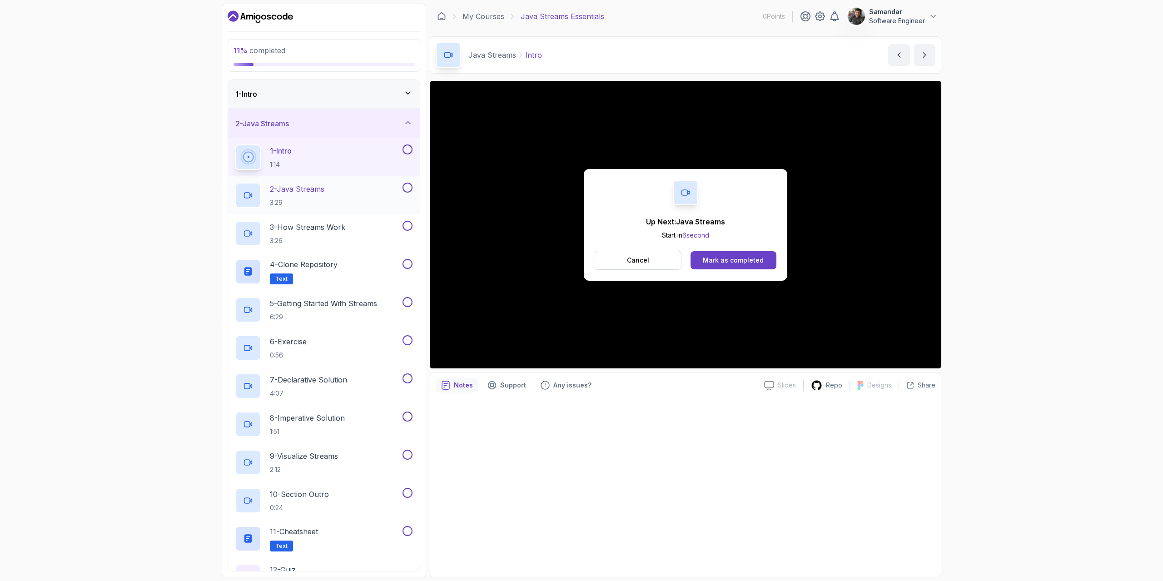
click at [333, 196] on div "2 - Java Streams 3:29" at bounding box center [317, 195] width 165 height 25
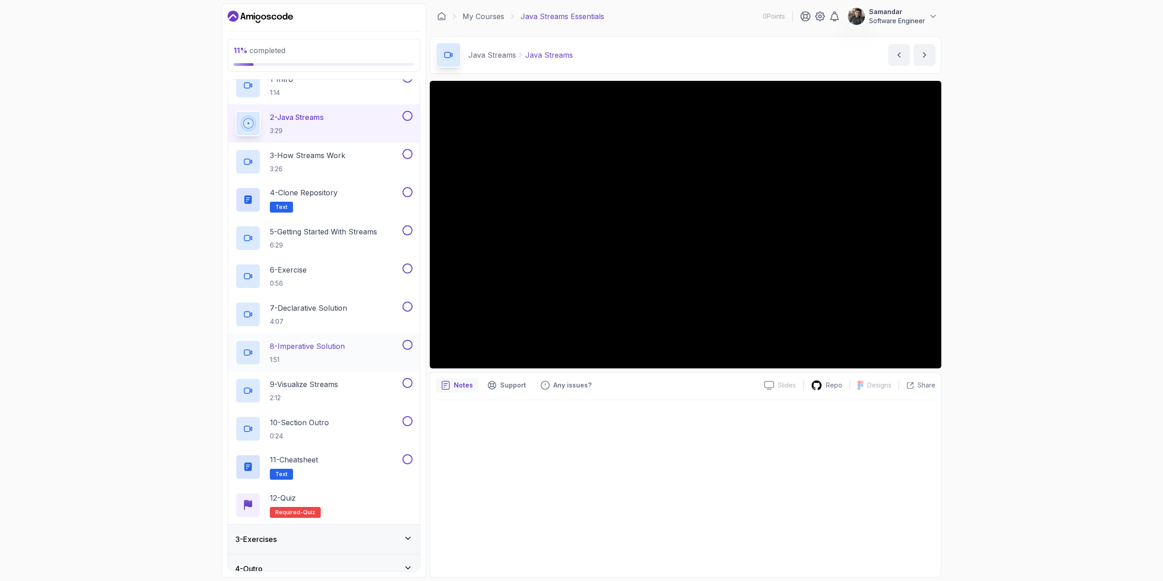
scroll to position [84, 0]
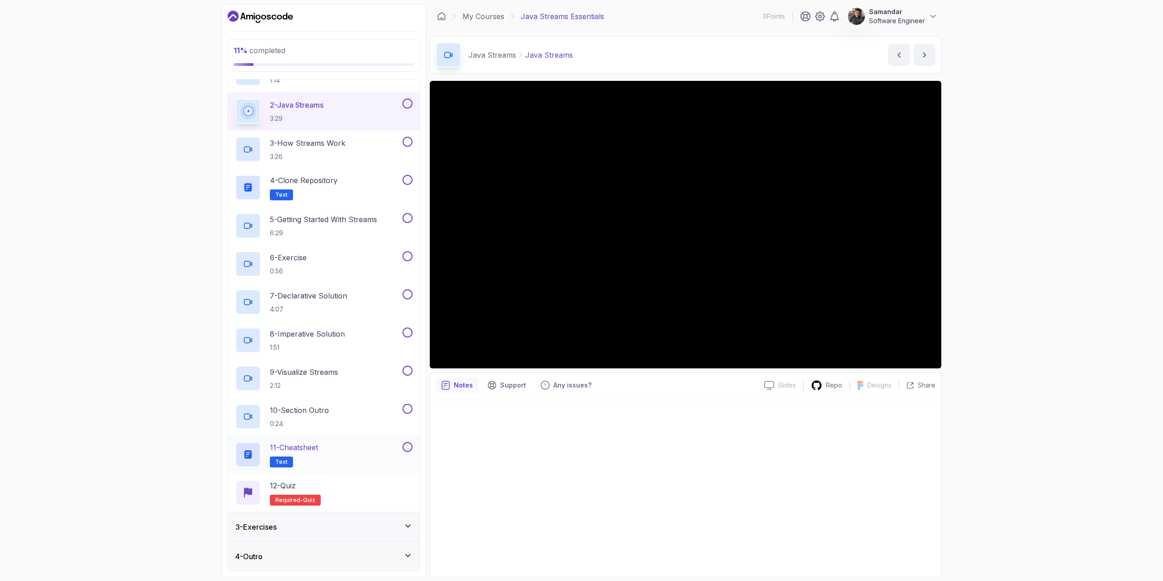
click at [371, 523] on div "3 - Exercises" at bounding box center [323, 526] width 177 height 11
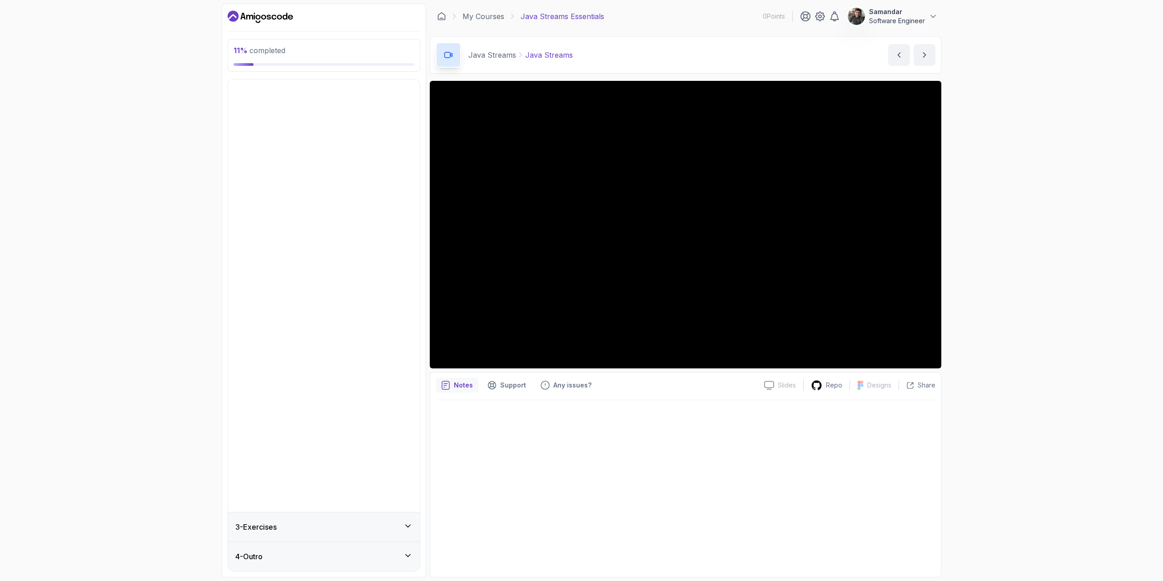
scroll to position [0, 0]
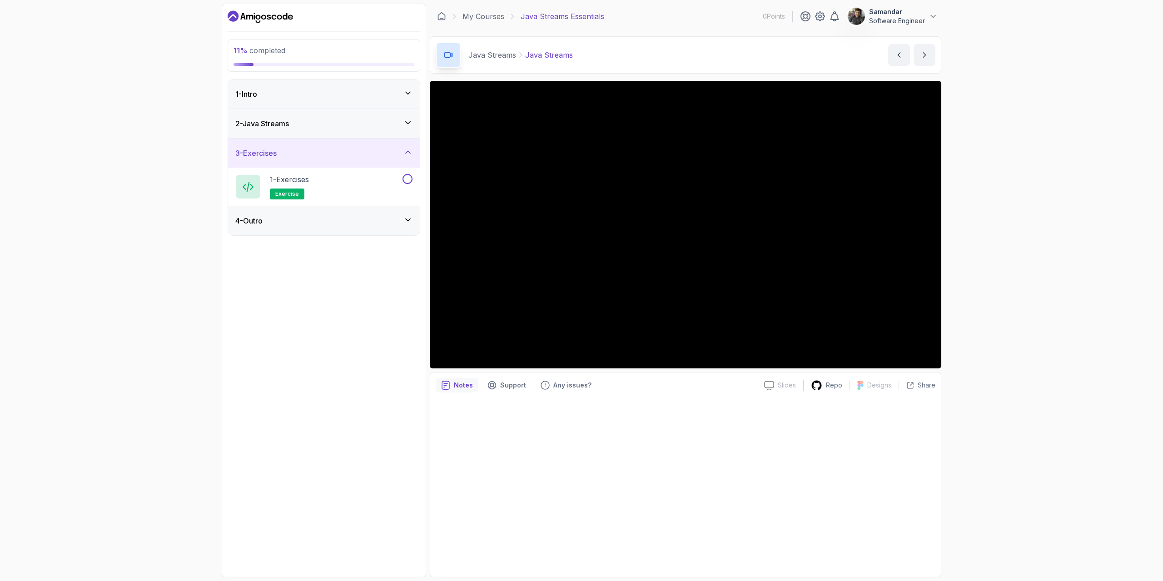
click at [392, 222] on div "4 - Outro" at bounding box center [323, 220] width 177 height 11
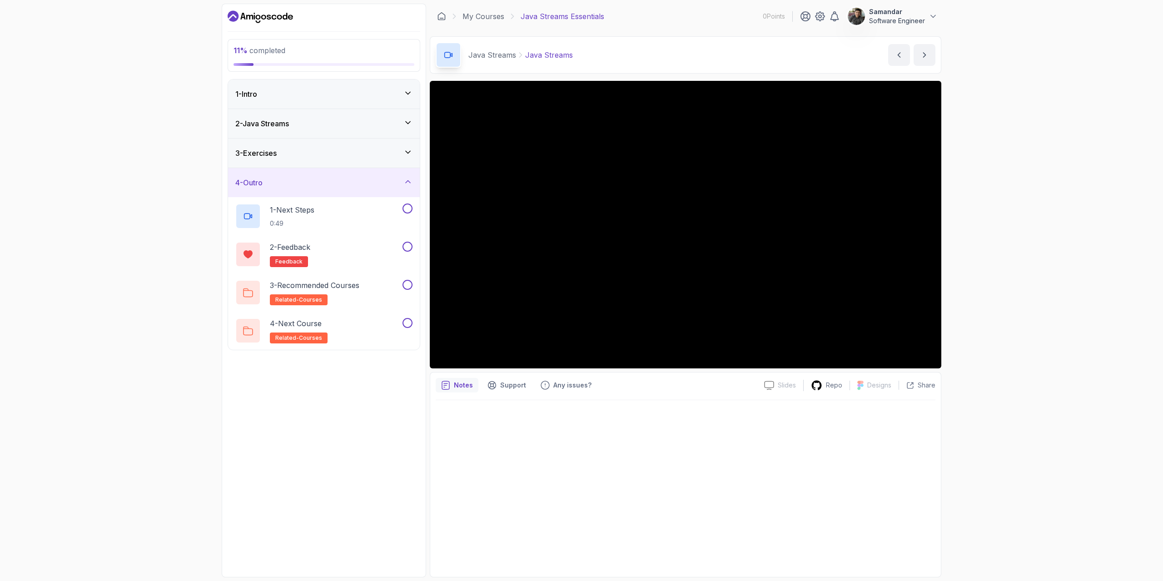
click at [366, 180] on div "4 - Outro" at bounding box center [323, 182] width 177 height 11
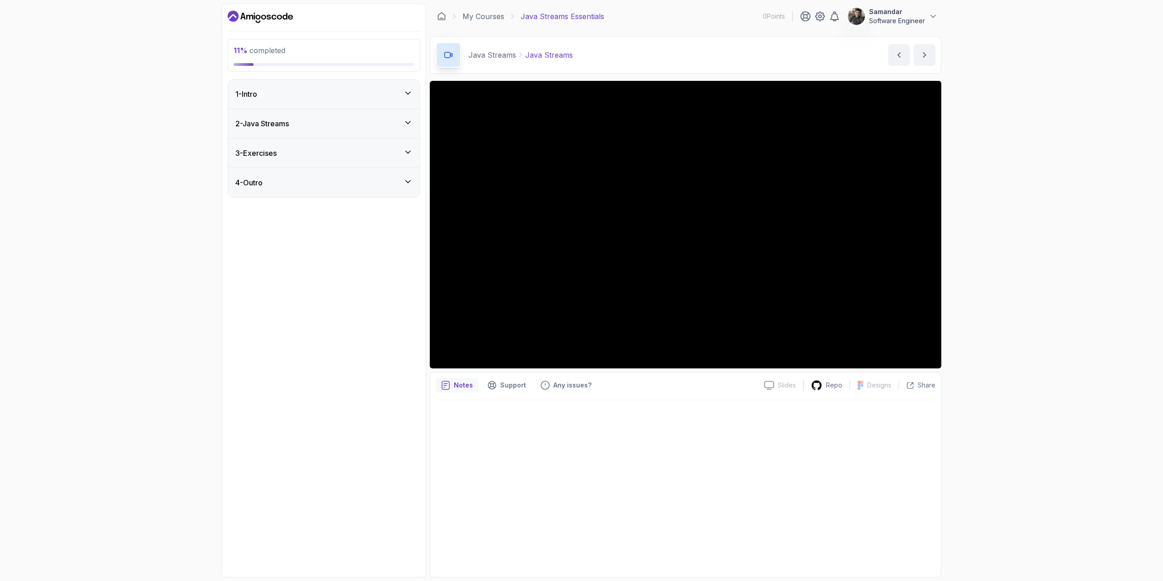
click at [406, 93] on icon at bounding box center [407, 93] width 9 height 9
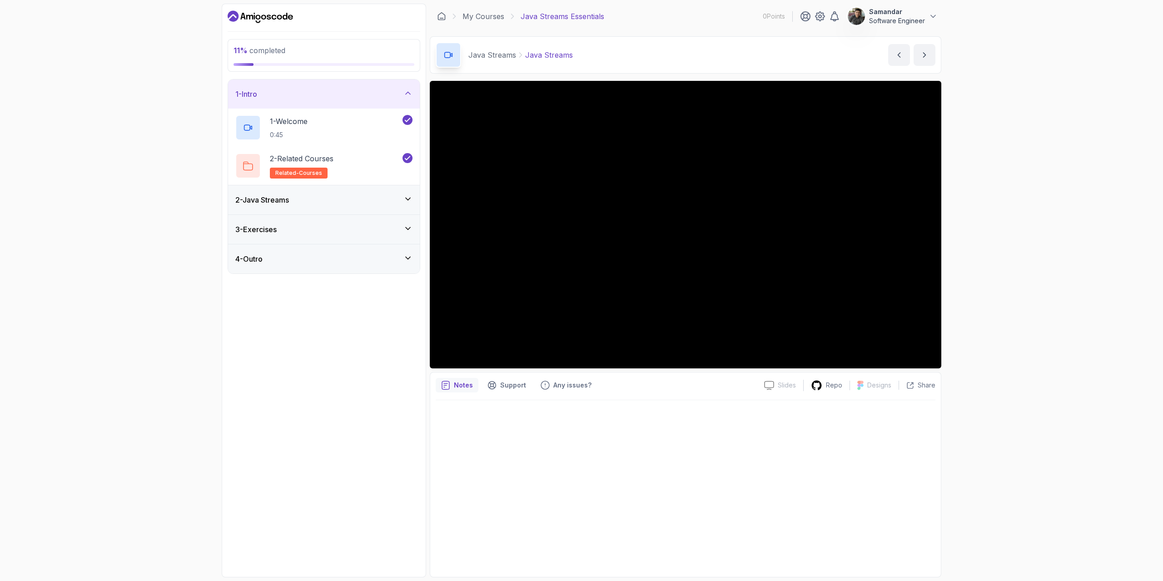
click at [407, 93] on icon at bounding box center [407, 93] width 9 height 9
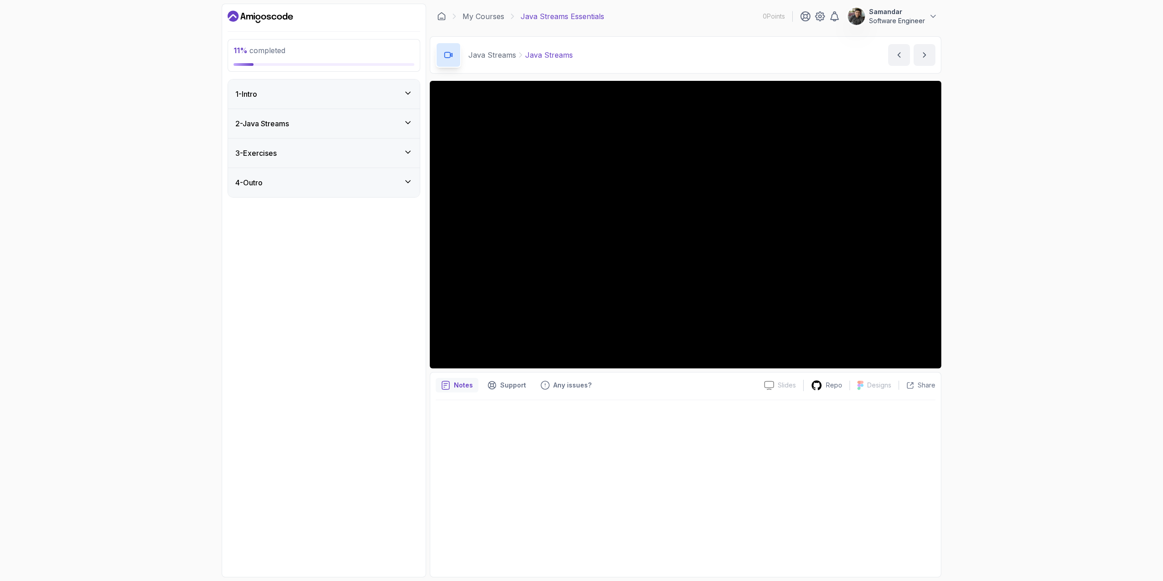
click at [406, 117] on div "2 - Java Streams" at bounding box center [324, 123] width 192 height 29
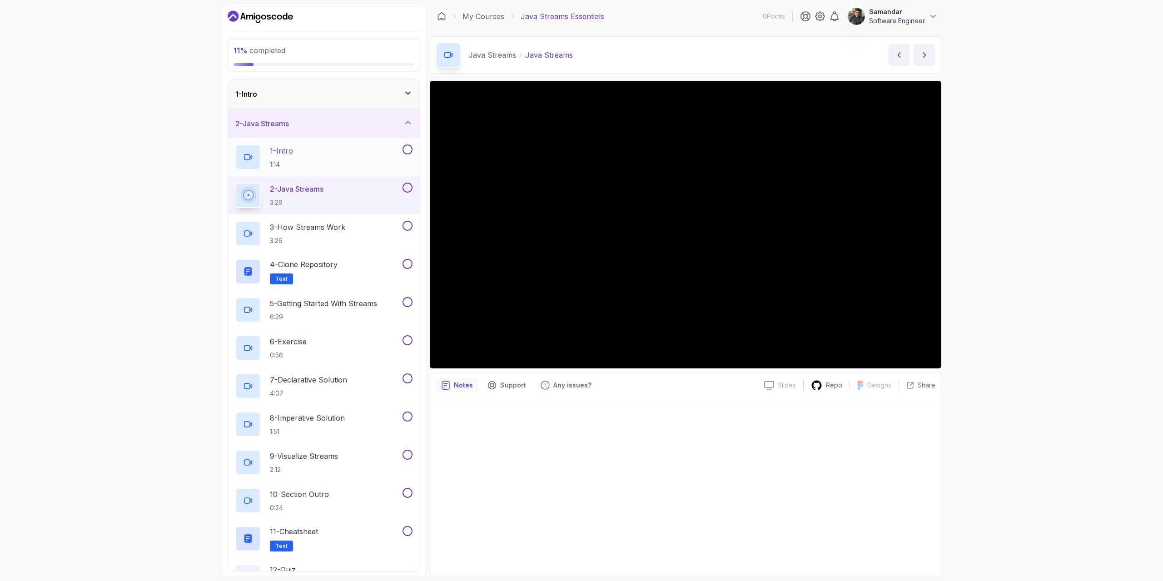
click at [412, 146] on div "1 - Intro 1:14" at bounding box center [324, 157] width 192 height 38
click at [406, 149] on button at bounding box center [407, 149] width 10 height 10
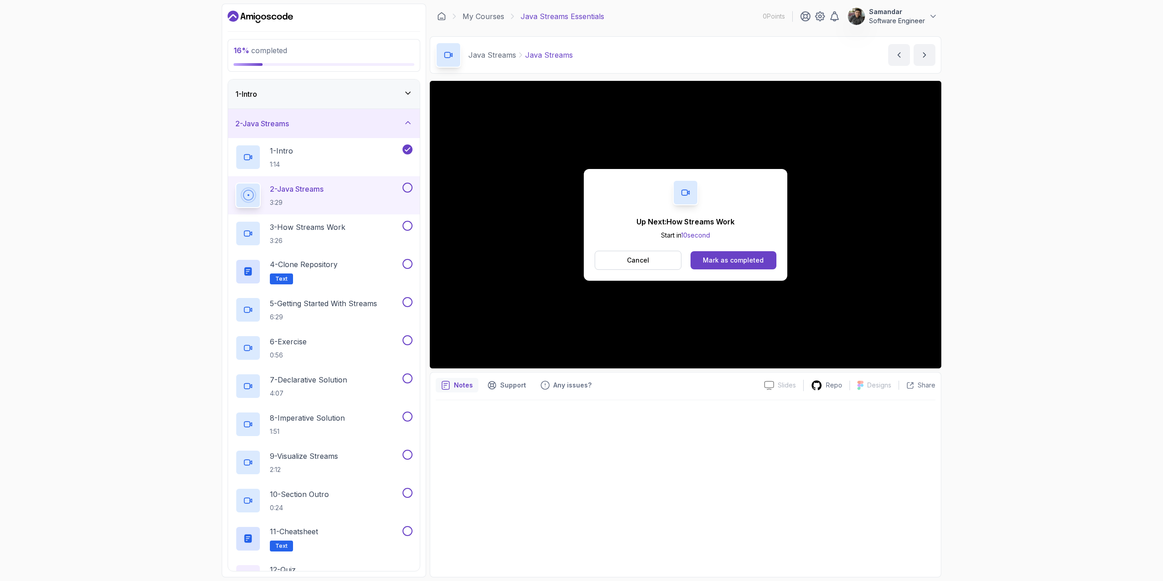
click at [408, 188] on button at bounding box center [407, 188] width 10 height 10
click at [717, 260] on div "Mark as completed" at bounding box center [733, 260] width 61 height 9
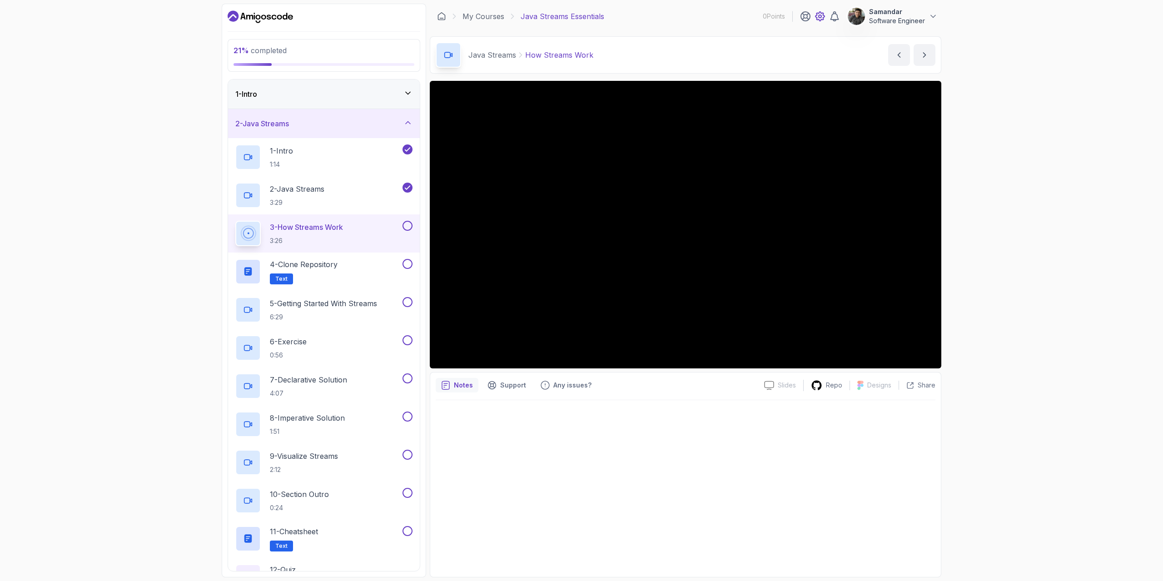
click at [823, 15] on icon at bounding box center [819, 16] width 11 height 11
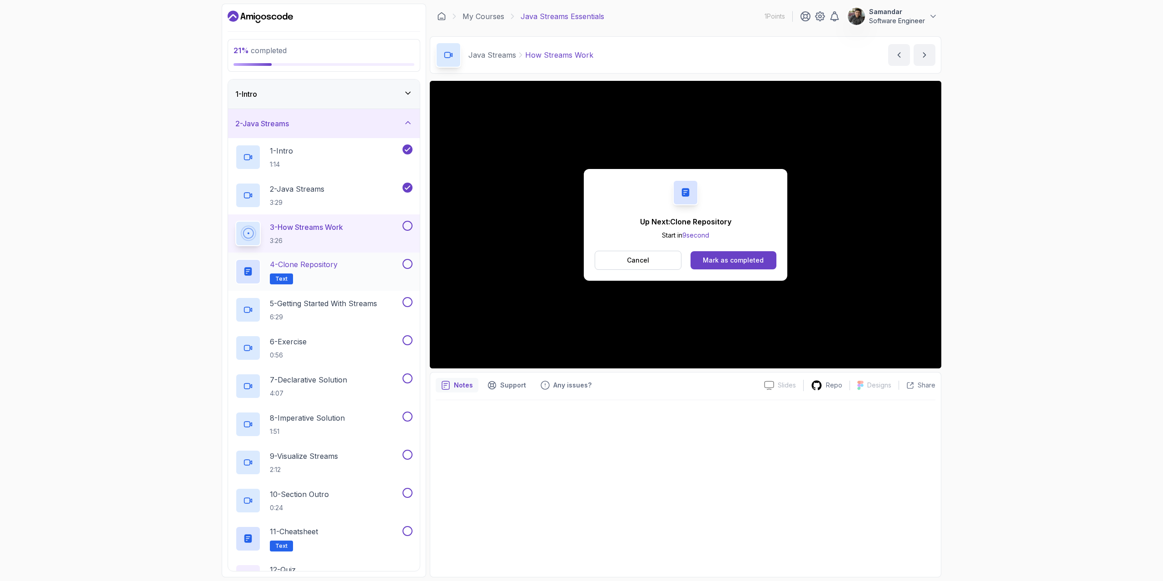
click at [363, 270] on div "4 - Clone Repository Text" at bounding box center [317, 271] width 165 height 25
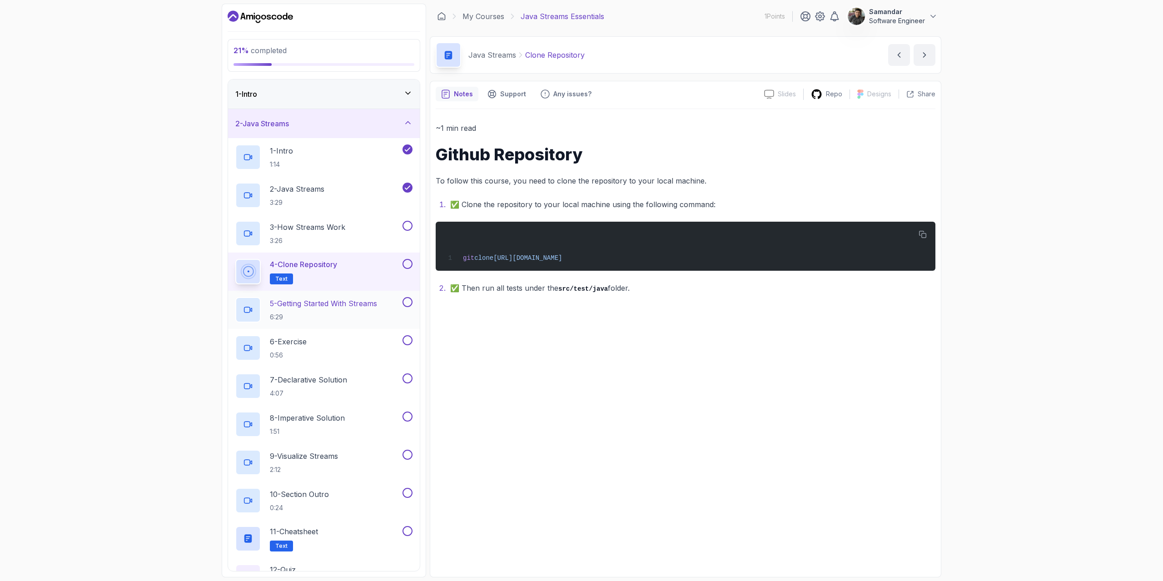
click at [334, 302] on p "5 - Getting Started With Streams" at bounding box center [323, 303] width 107 height 11
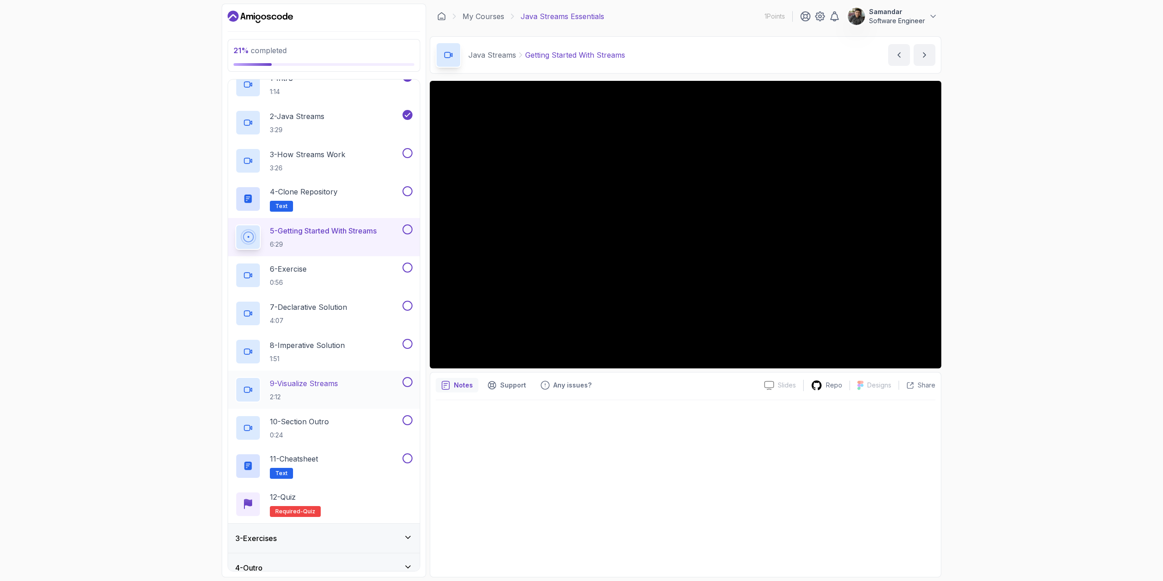
scroll to position [84, 0]
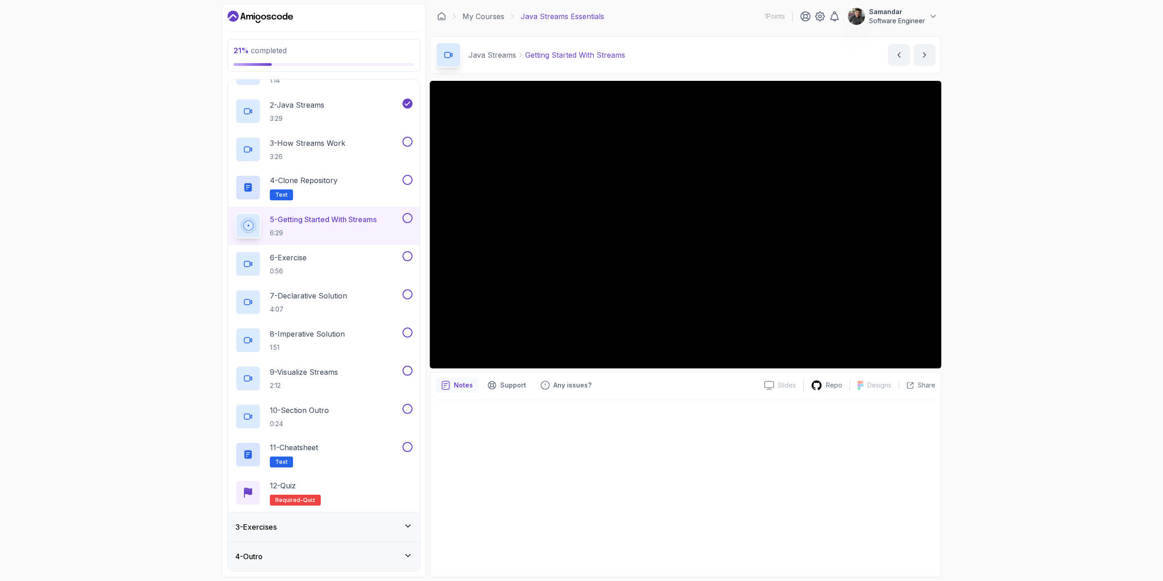
click at [398, 553] on div "4 - Outro" at bounding box center [323, 556] width 177 height 11
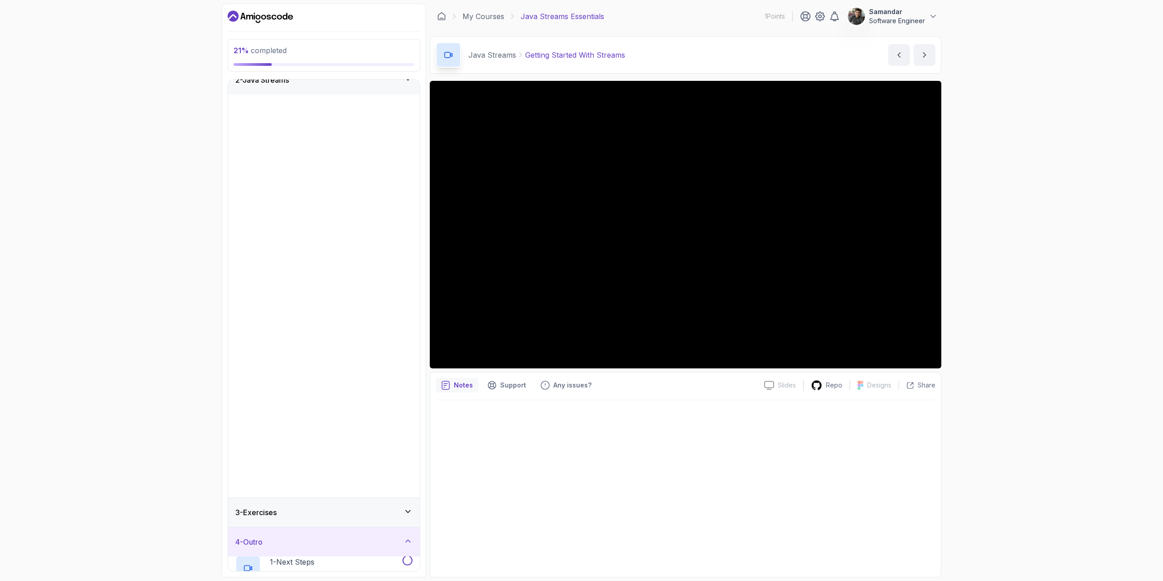
scroll to position [0, 0]
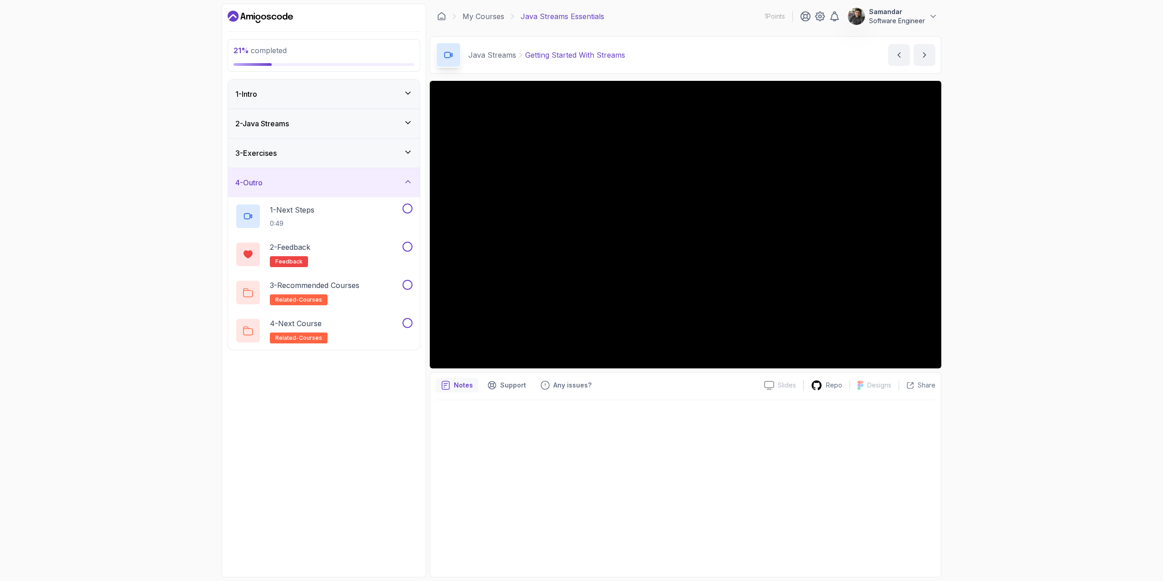
click at [399, 180] on div "4 - Outro" at bounding box center [323, 182] width 177 height 11
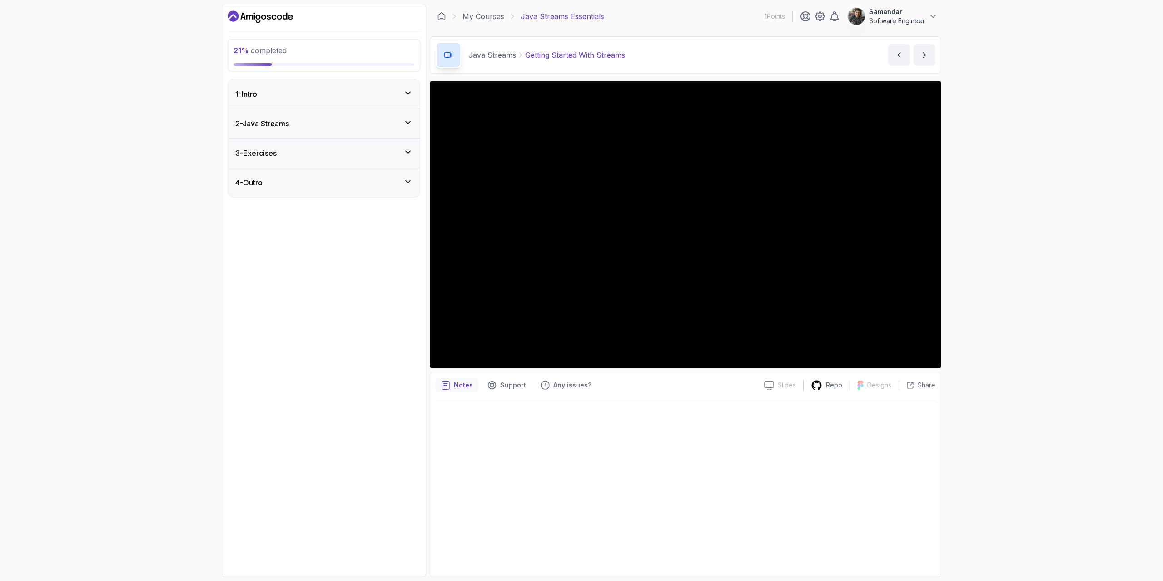
click at [399, 180] on div "4 - Outro" at bounding box center [323, 182] width 177 height 11
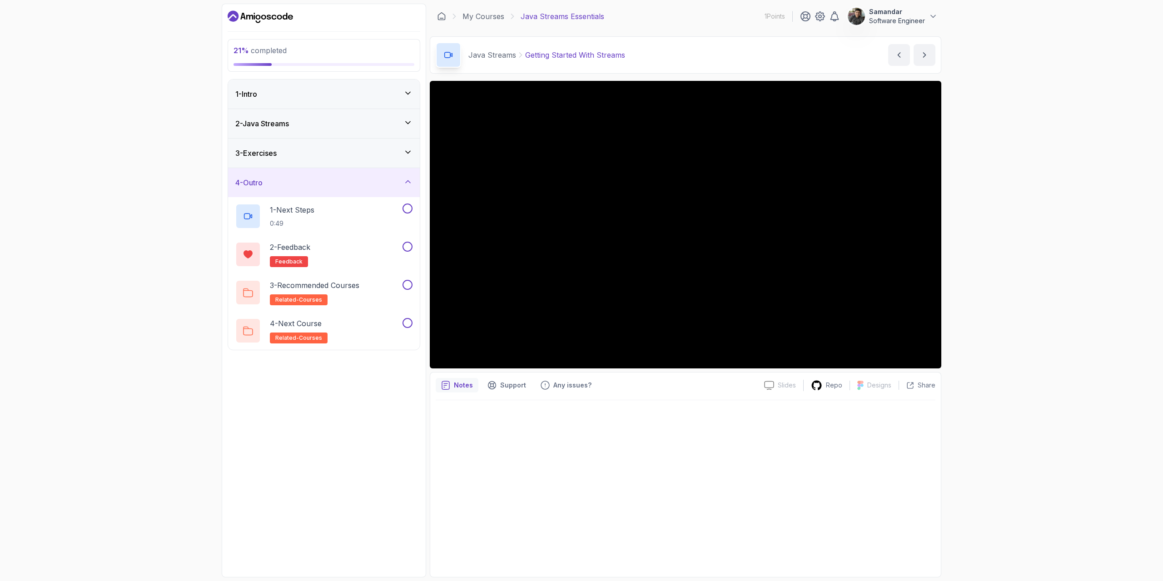
click at [399, 180] on div "4 - Outro" at bounding box center [323, 182] width 177 height 11
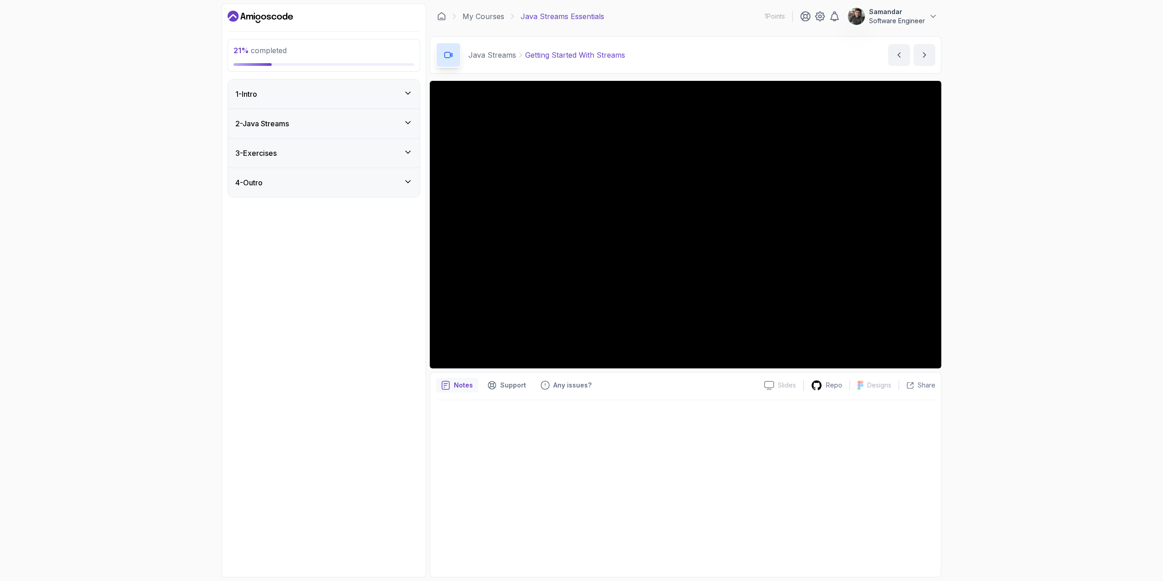
click at [393, 158] on div "3 - Exercises" at bounding box center [323, 153] width 177 height 11
click at [389, 118] on div "2 - Java Streams" at bounding box center [324, 123] width 192 height 29
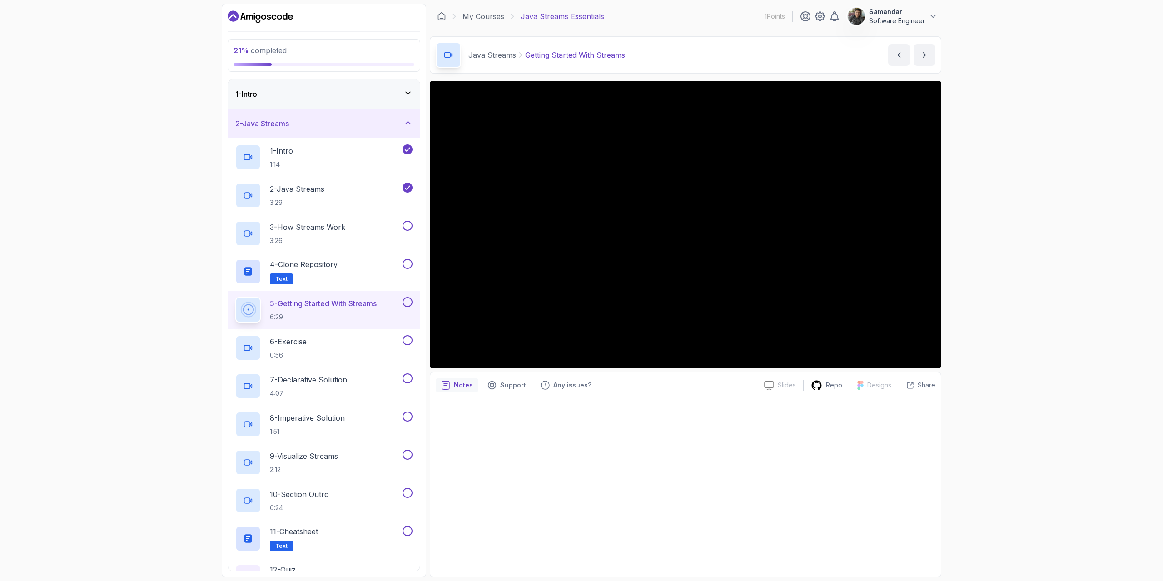
click at [389, 118] on div "2 - Java Streams" at bounding box center [323, 123] width 177 height 11
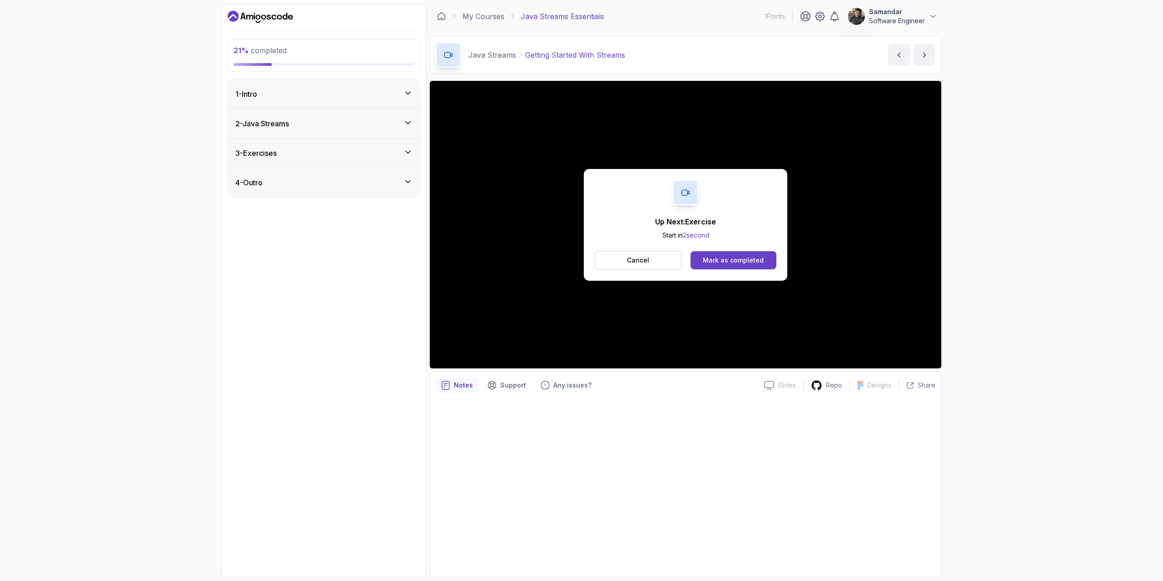
click at [292, 97] on div "1 - Intro" at bounding box center [323, 94] width 177 height 11
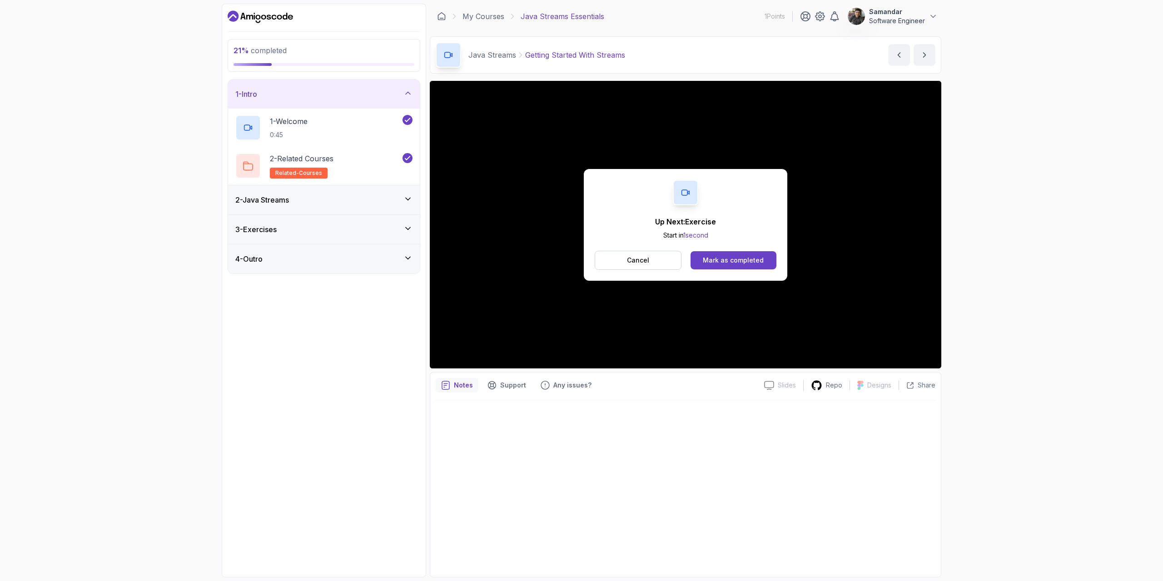
click at [289, 202] on h3 "2 - Java Streams" at bounding box center [262, 199] width 54 height 11
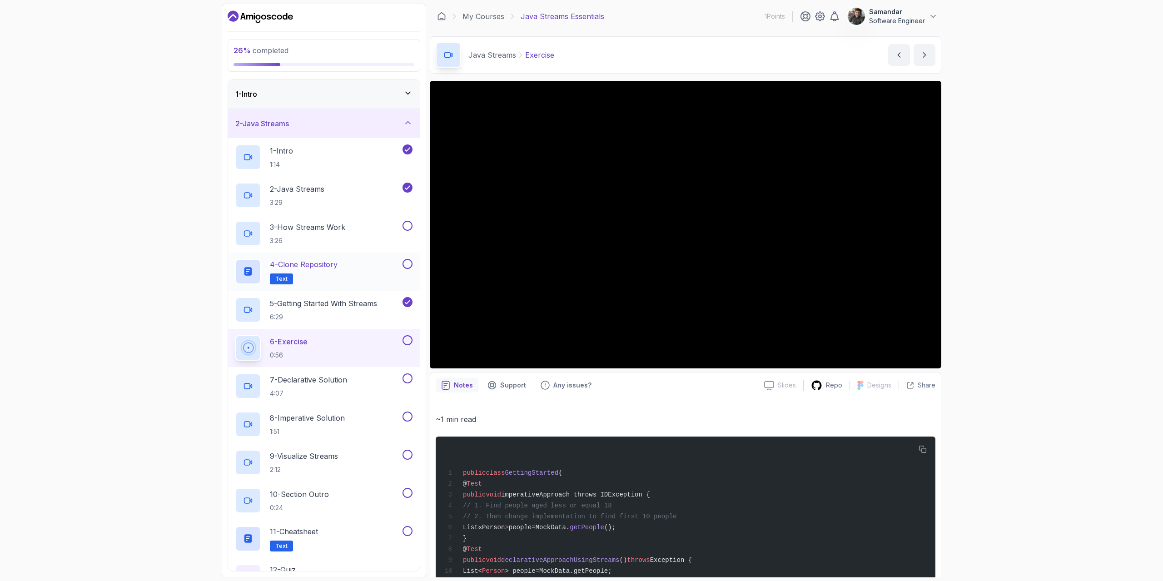
click at [409, 262] on button at bounding box center [407, 264] width 10 height 10
click at [408, 220] on div "3 - How Streams Work 3:26" at bounding box center [324, 233] width 192 height 38
click at [406, 225] on button at bounding box center [407, 226] width 10 height 10
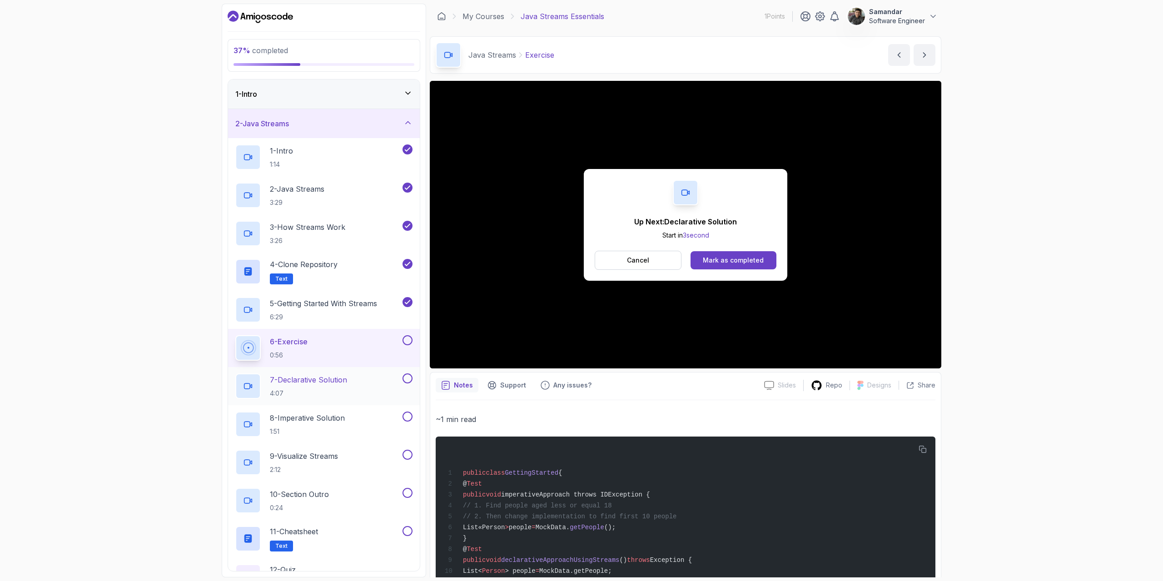
click at [323, 383] on p "7 - Declarative Solution" at bounding box center [308, 379] width 77 height 11
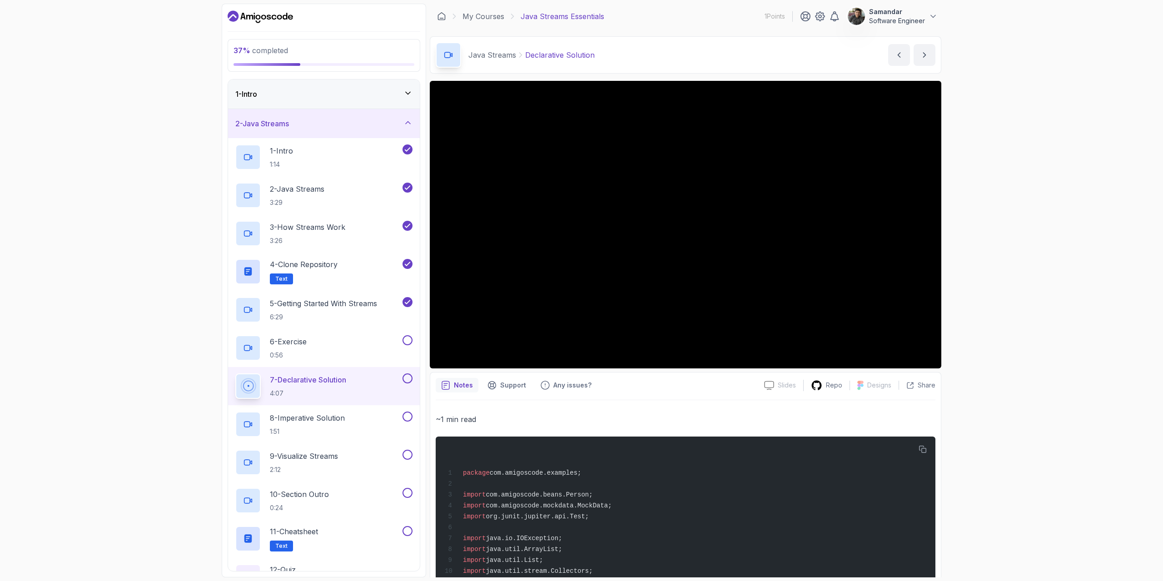
click at [235, 373] on button "7 - Declarative Solution 4:07" at bounding box center [323, 385] width 177 height 25
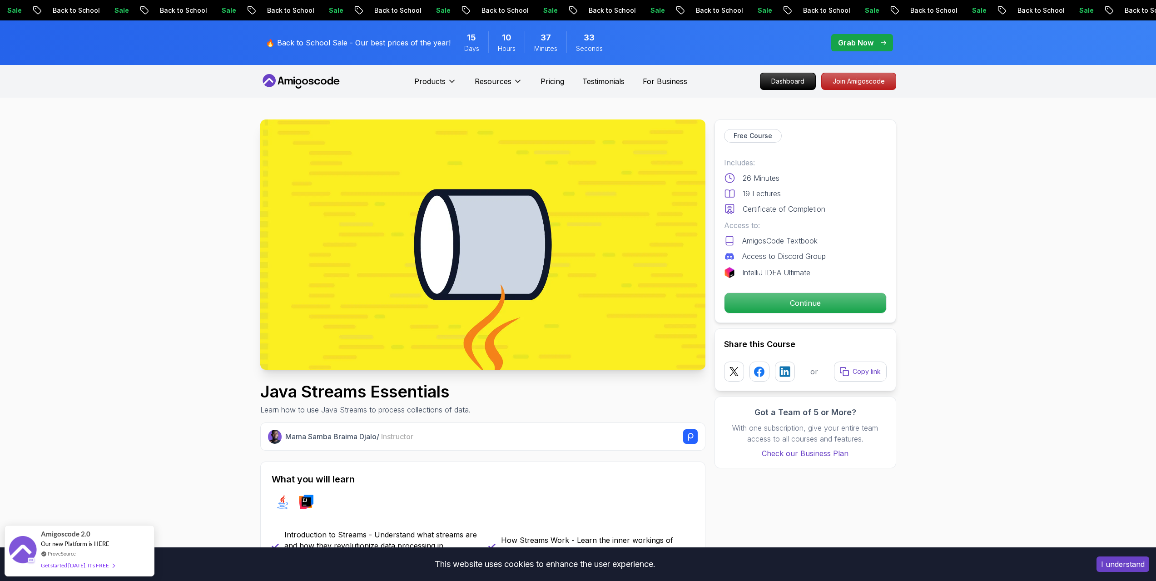
drag, startPoint x: 0, startPoint y: 305, endPoint x: 7, endPoint y: 283, distance: 22.8
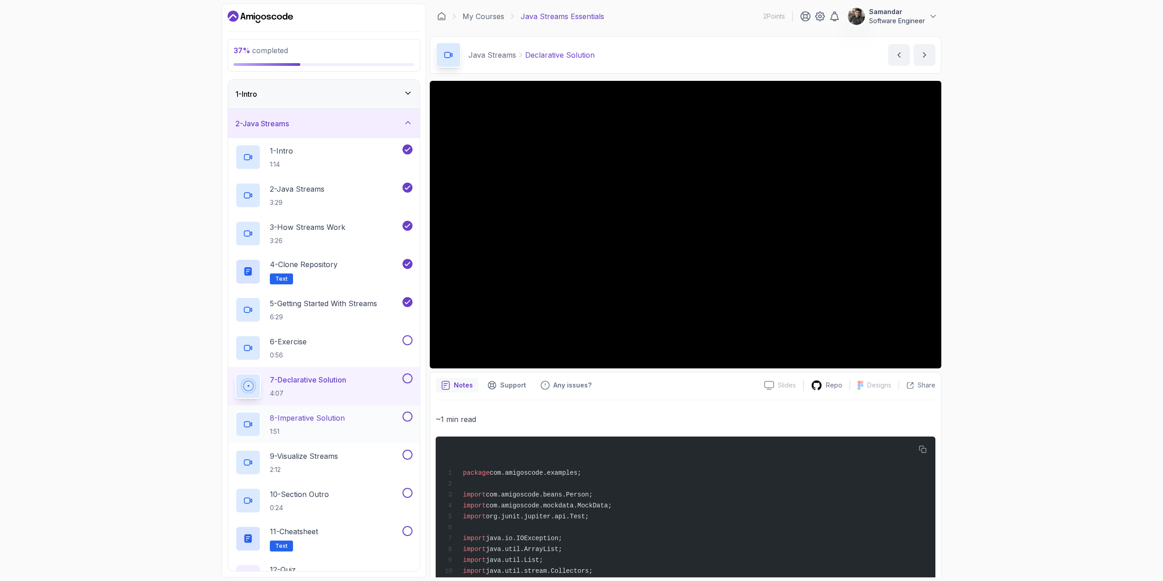
click at [327, 431] on p "1:51" at bounding box center [307, 431] width 75 height 9
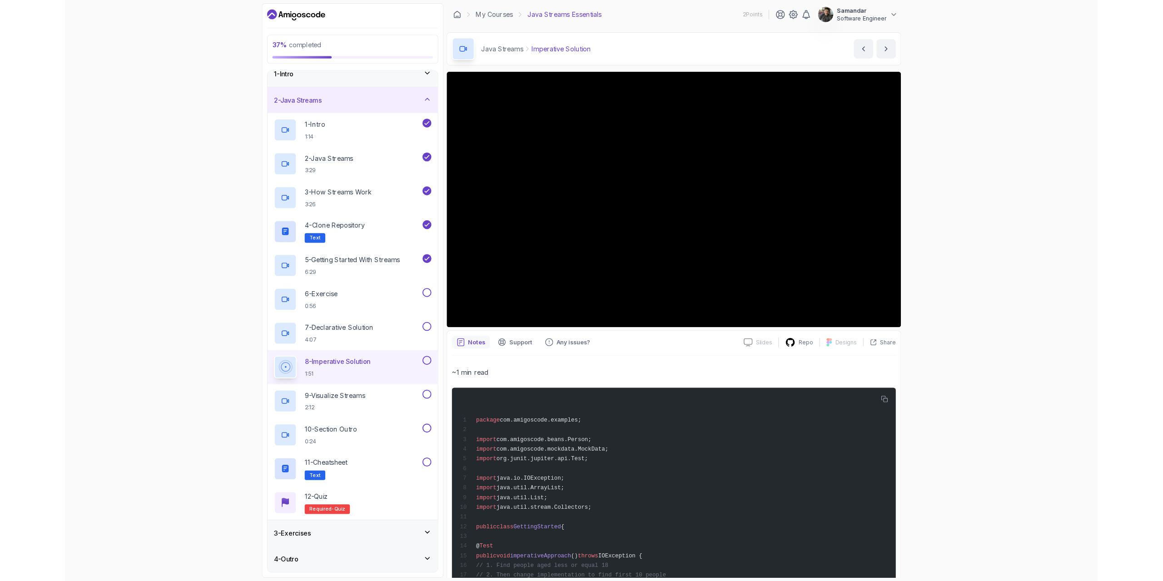
scroll to position [84, 0]
